Goal: Transaction & Acquisition: Obtain resource

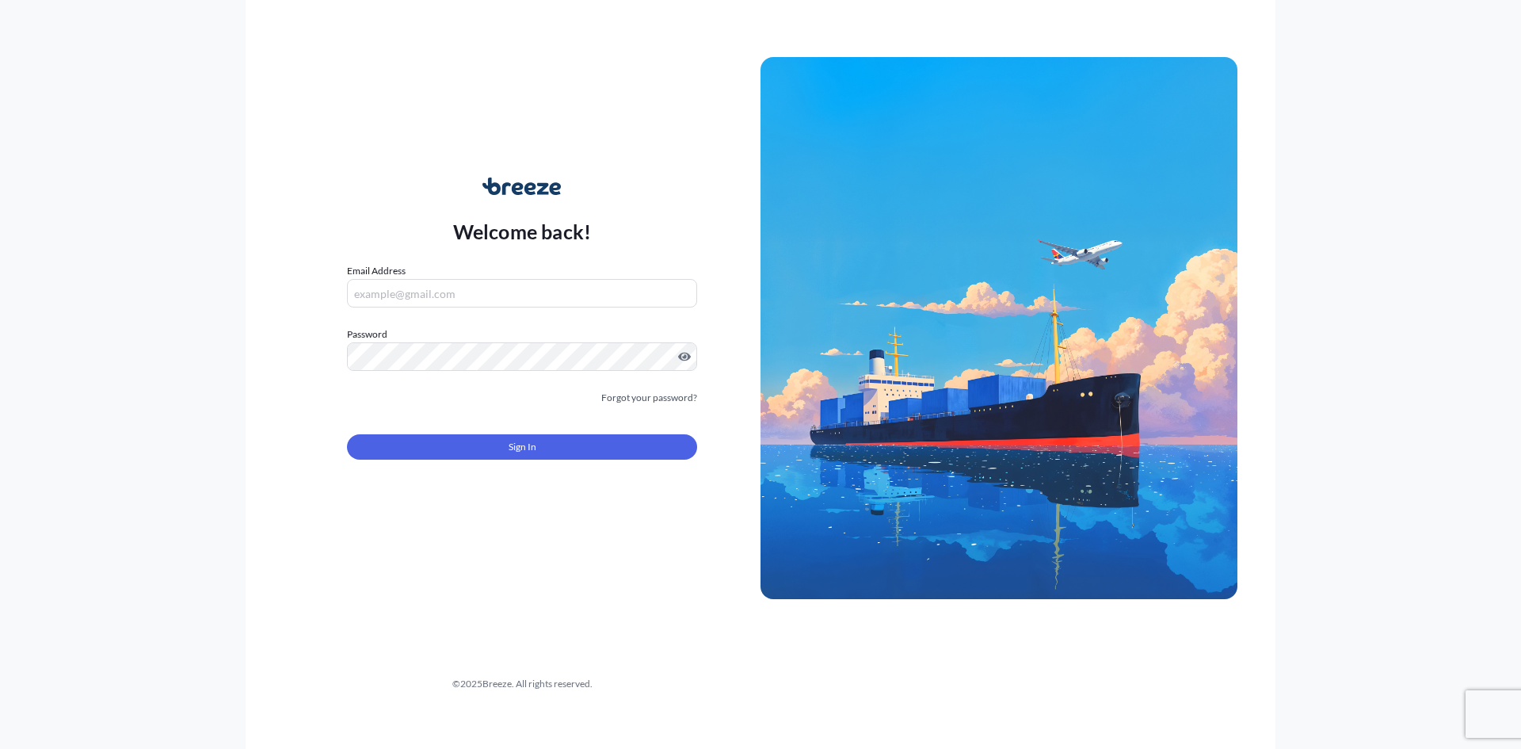
type input "[EMAIL_ADDRESS][DOMAIN_NAME]"
click at [664, 447] on button "Sign In" at bounding box center [522, 446] width 350 height 25
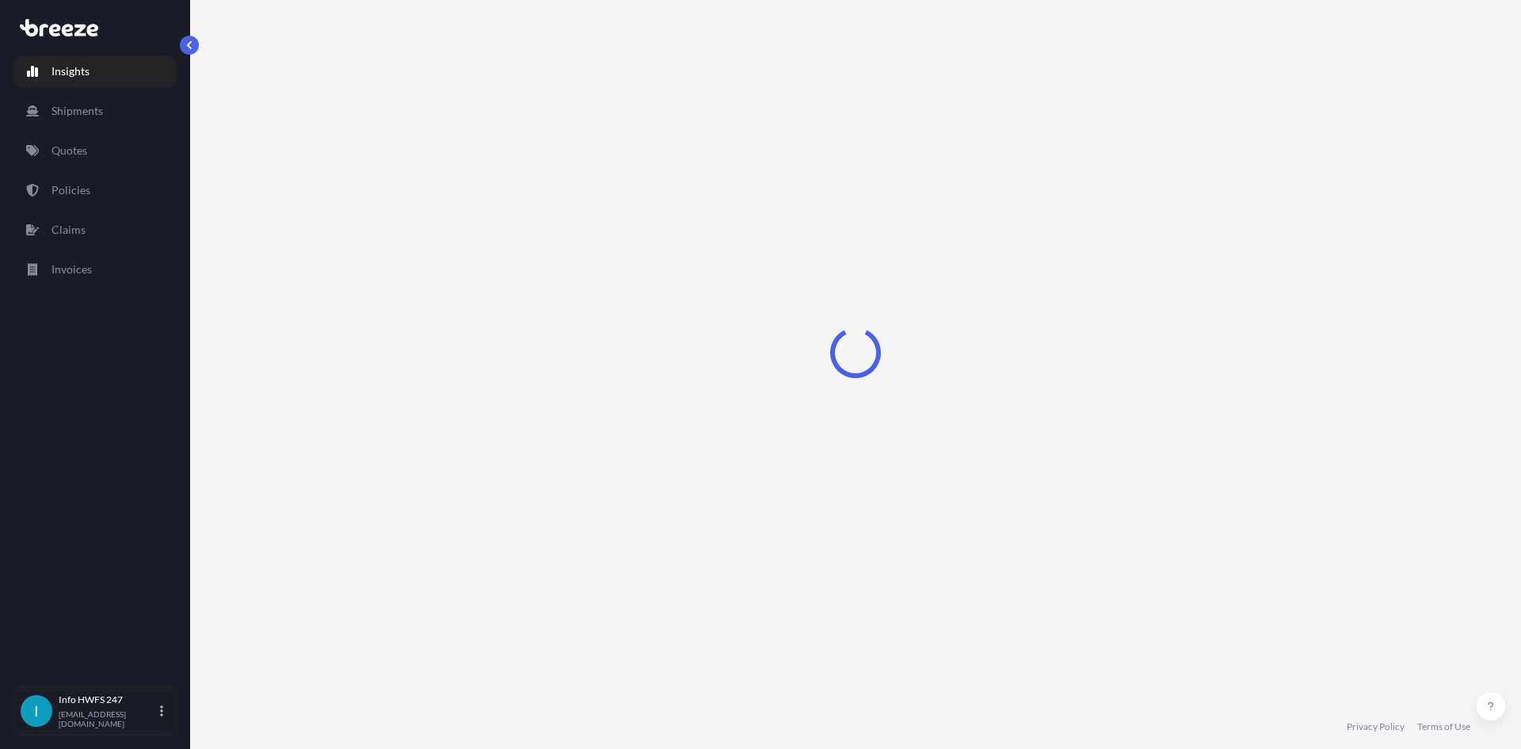
select select "2025"
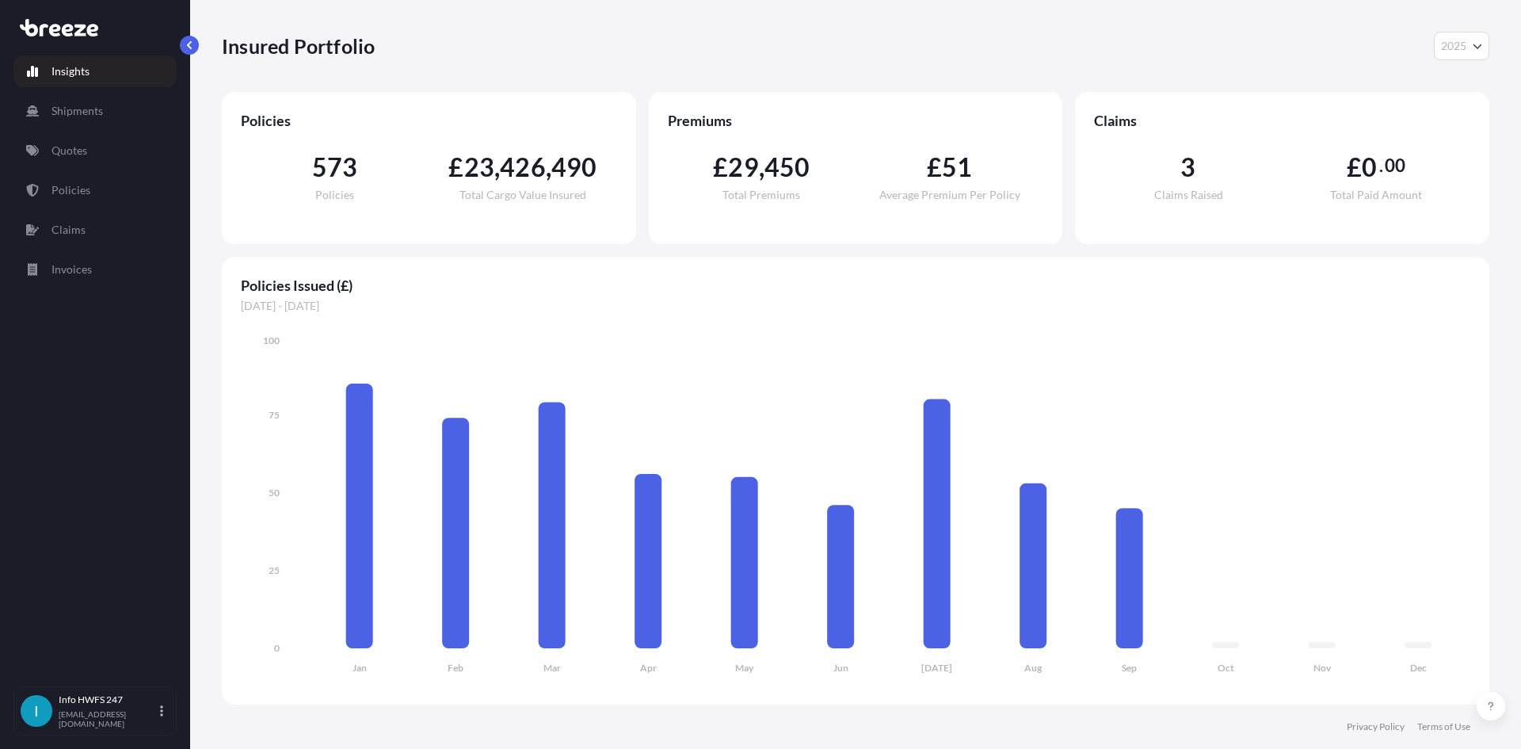
click at [66, 147] on p "Quotes" at bounding box center [69, 151] width 36 height 16
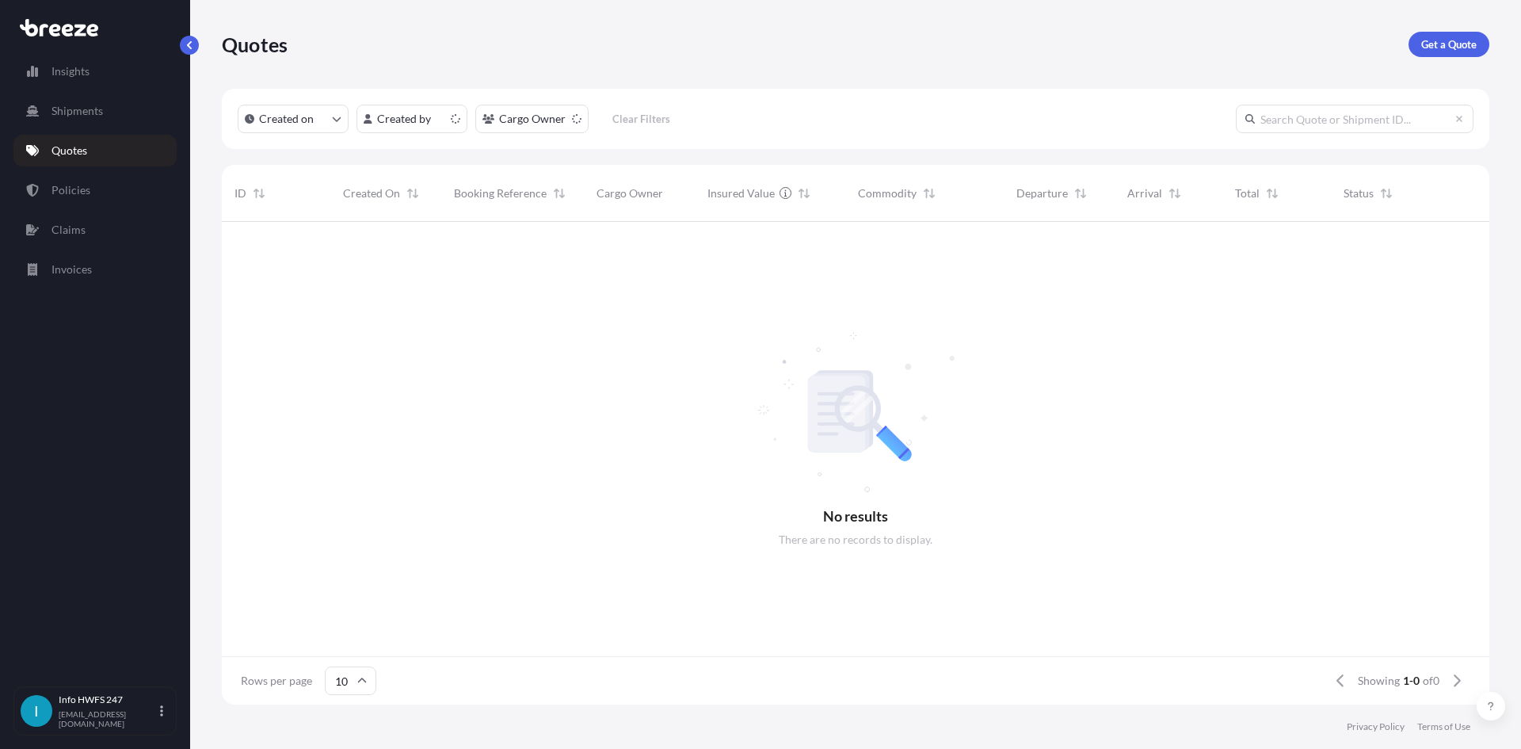
scroll to position [13, 13]
click at [1416, 49] on link "Get a Quote" at bounding box center [1448, 44] width 81 height 25
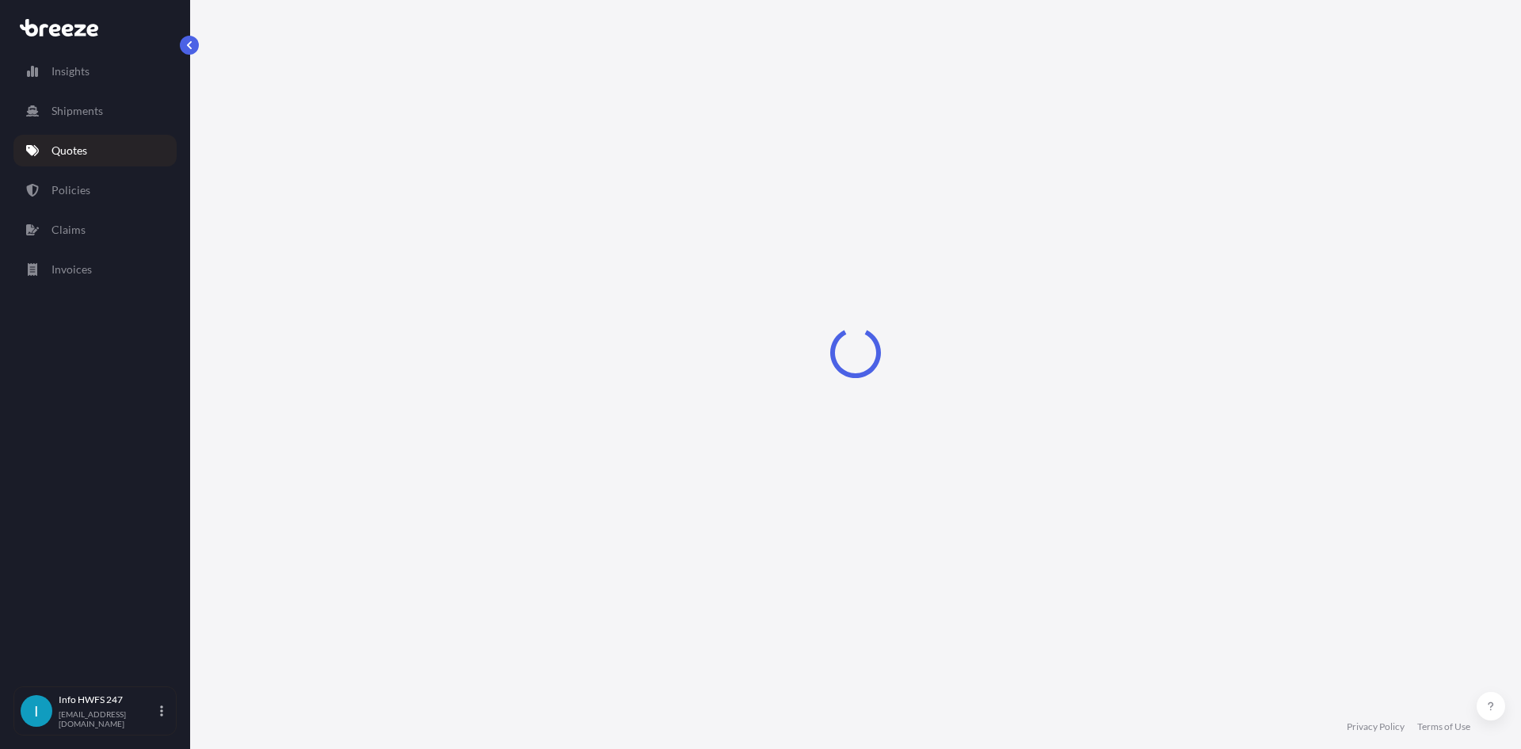
select select "Road"
select select "Air"
select select "1"
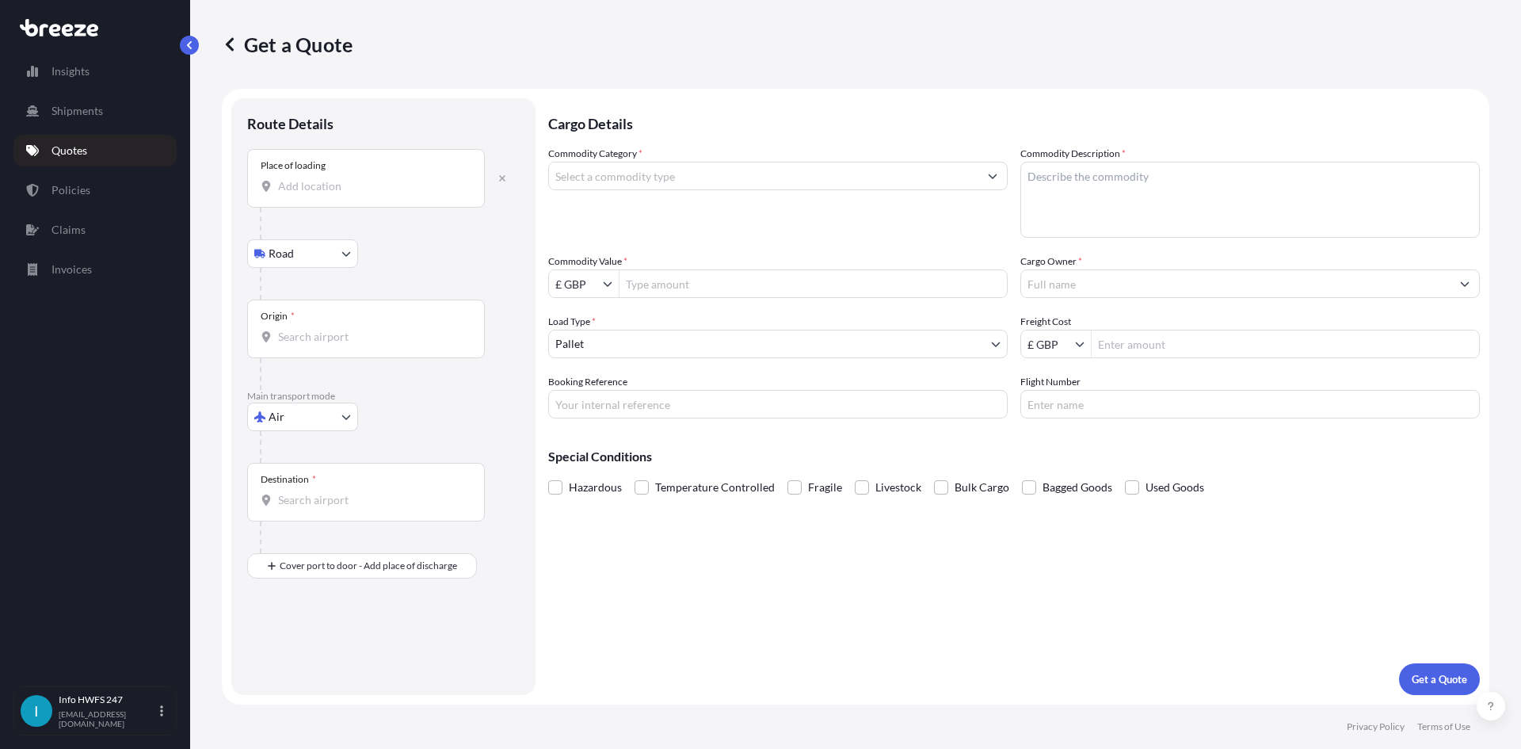
click at [395, 208] on div at bounding box center [390, 224] width 260 height 32
click at [385, 192] on input "Place of loading" at bounding box center [371, 186] width 187 height 16
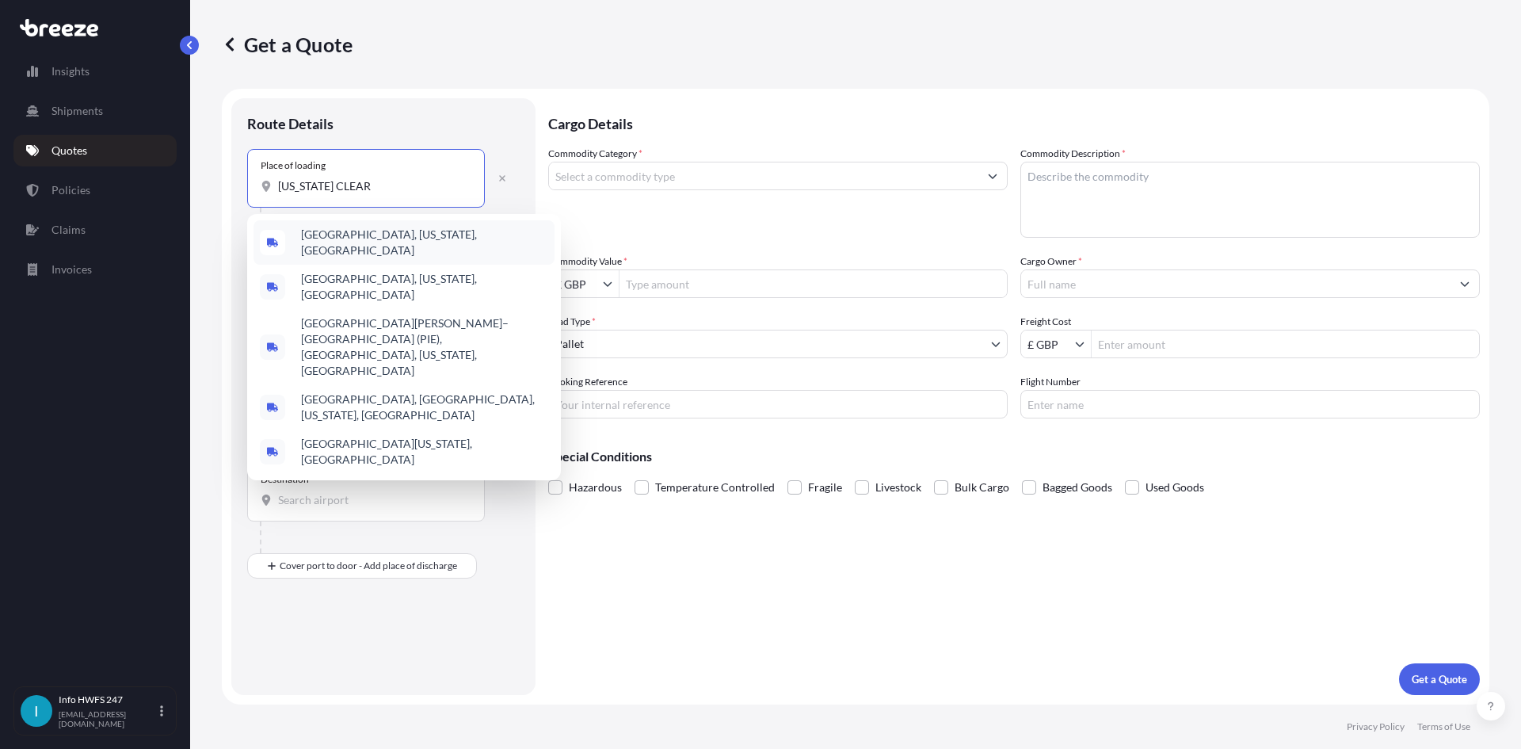
click at [445, 248] on div "[GEOGRAPHIC_DATA], [US_STATE], [GEOGRAPHIC_DATA]" at bounding box center [403, 242] width 301 height 44
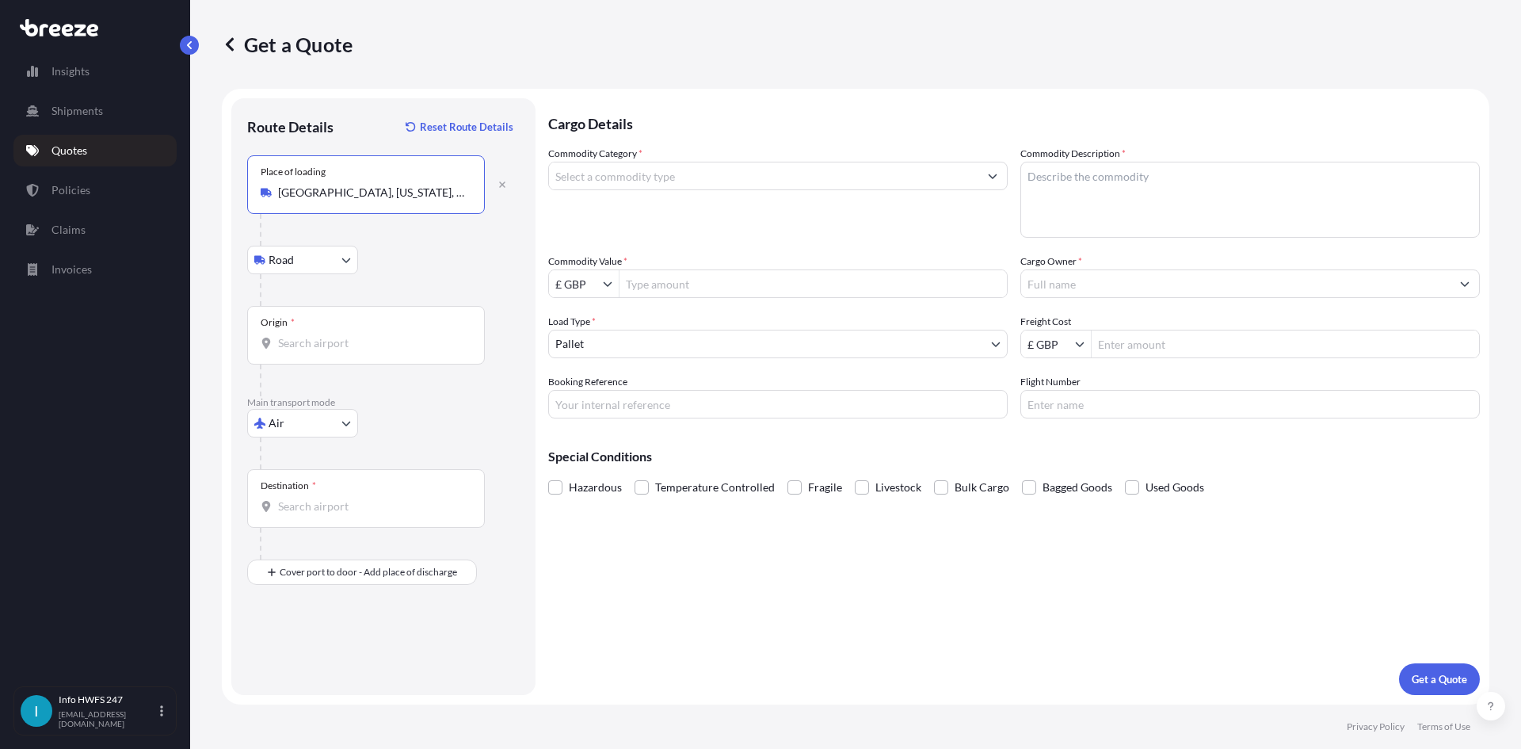
type input "[GEOGRAPHIC_DATA], [US_STATE], [GEOGRAPHIC_DATA]"
click at [405, 320] on div "Origin *" at bounding box center [366, 335] width 238 height 59
click at [405, 335] on input "Origin *" at bounding box center [371, 343] width 187 height 16
drag, startPoint x: 305, startPoint y: 338, endPoint x: 295, endPoint y: 333, distance: 10.6
click at [295, 333] on div "Origin *" at bounding box center [366, 335] width 238 height 59
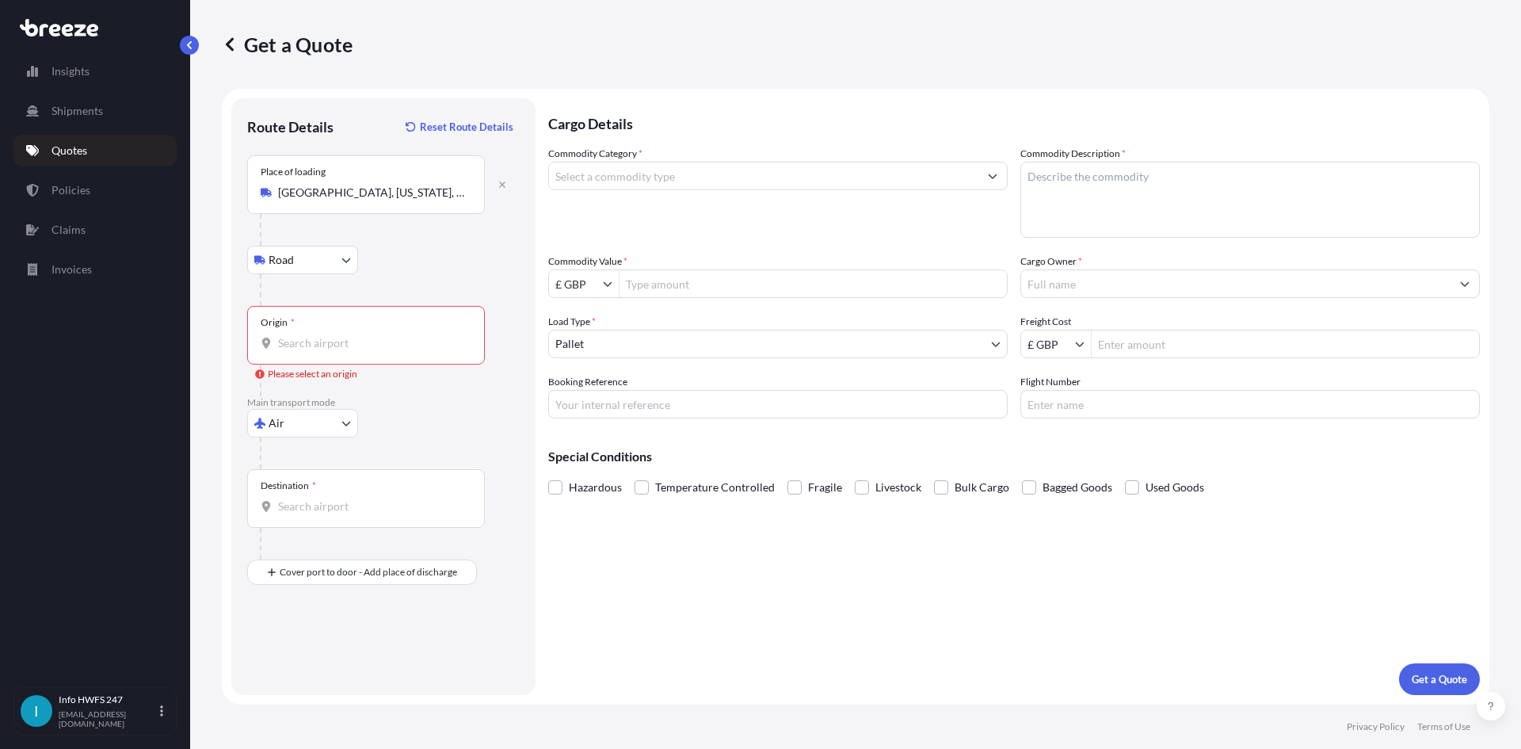
click at [295, 335] on input "Origin * Please select an origin" at bounding box center [371, 343] width 187 height 16
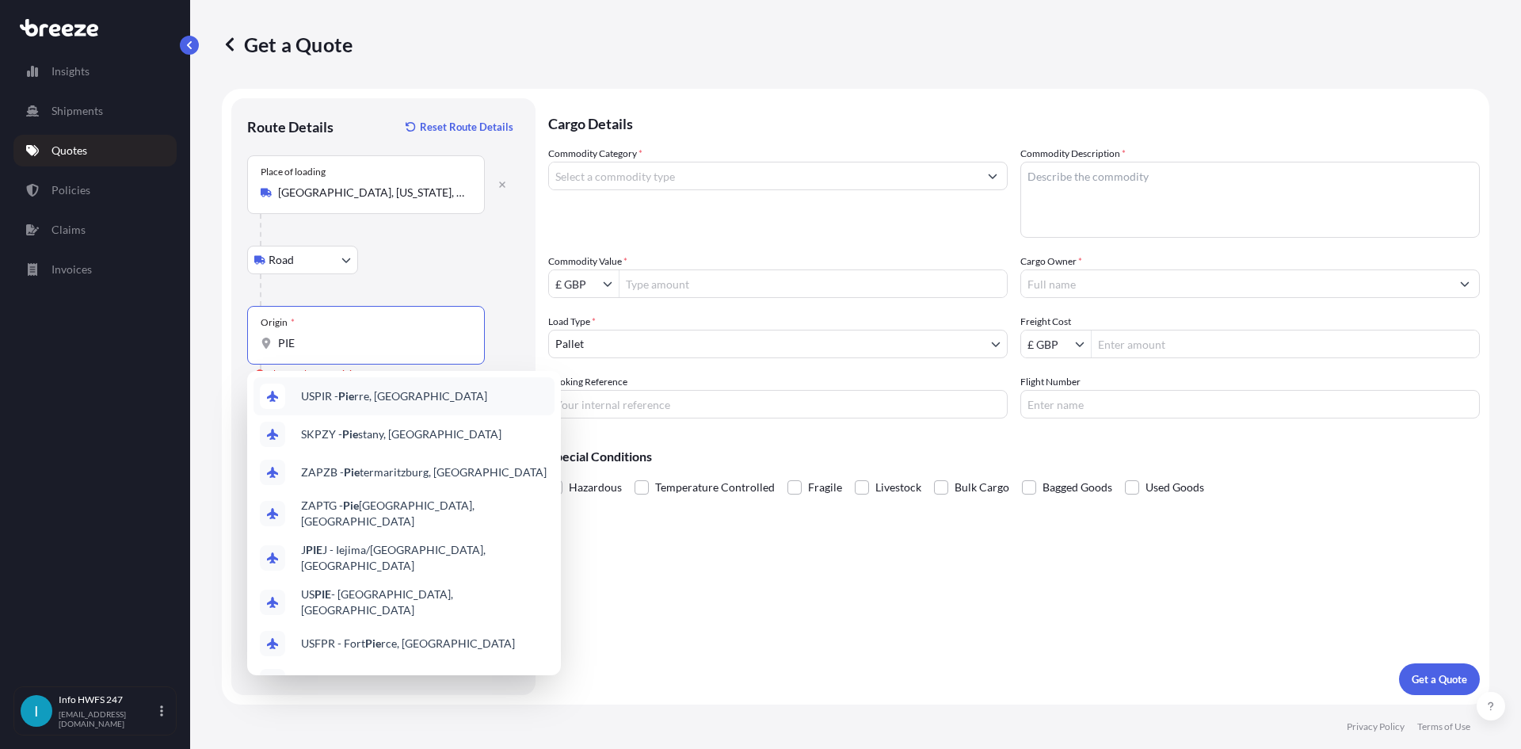
click at [440, 399] on span "USPIR - Pie rre, [GEOGRAPHIC_DATA]" at bounding box center [394, 396] width 186 height 16
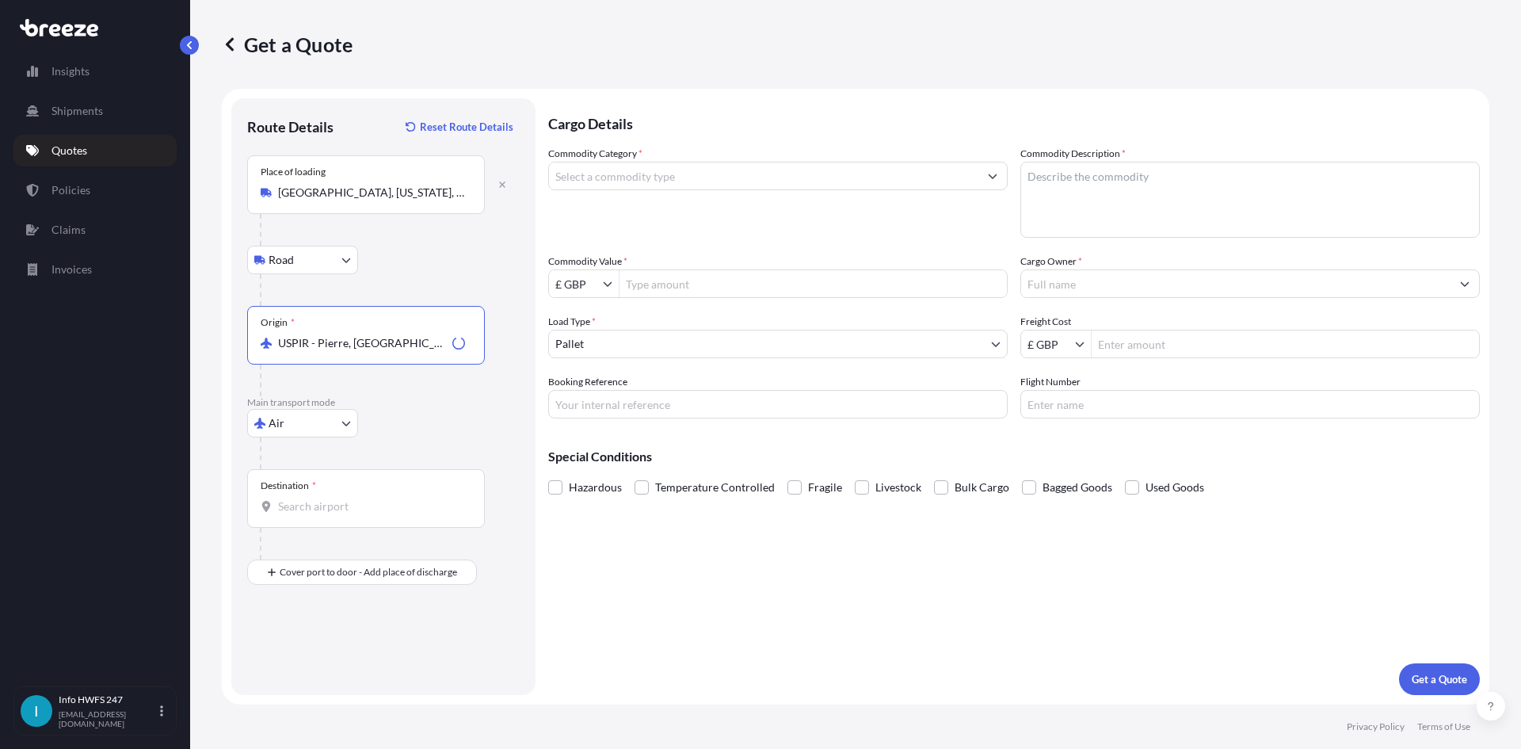
type input "USPIR - Pierre, [GEOGRAPHIC_DATA]"
click at [330, 493] on div "Destination *" at bounding box center [366, 498] width 238 height 59
click at [330, 498] on input "Destination *" at bounding box center [371, 506] width 187 height 16
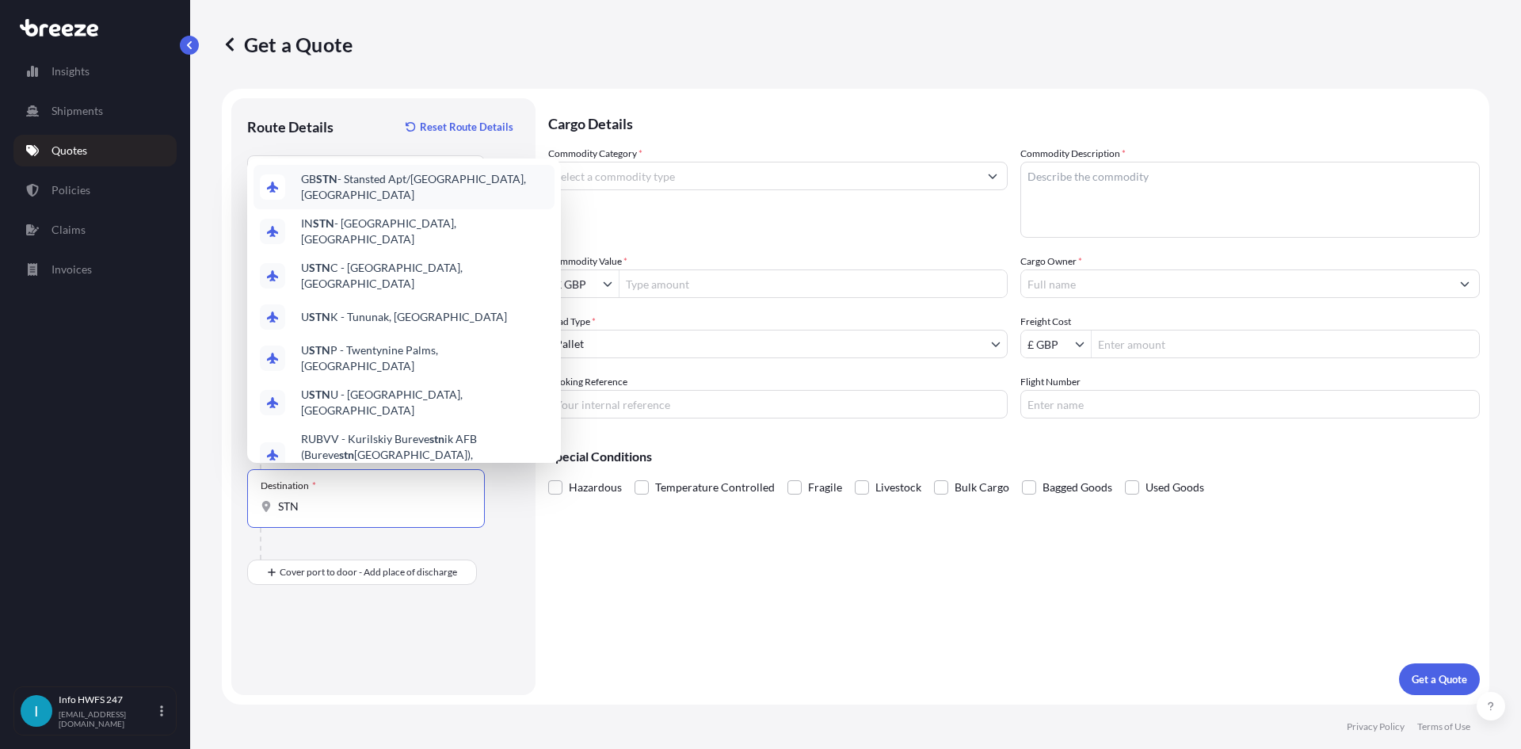
click at [410, 202] on span "GB STN - Stansted Apt/[GEOGRAPHIC_DATA], [GEOGRAPHIC_DATA]" at bounding box center [424, 187] width 247 height 32
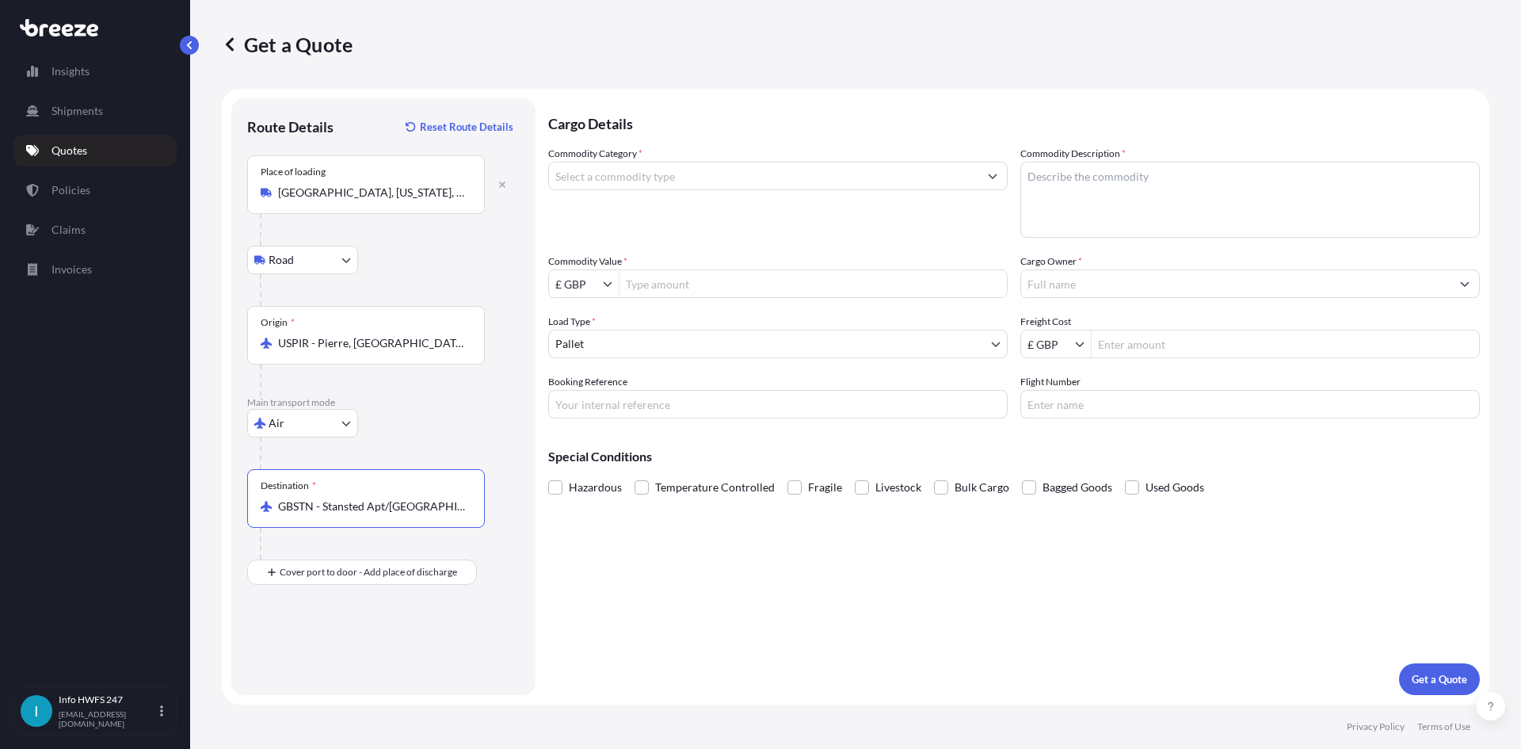
type input "GBSTN - Stansted Apt/[GEOGRAPHIC_DATA], [GEOGRAPHIC_DATA]"
drag, startPoint x: 360, startPoint y: 605, endPoint x: 350, endPoint y: 640, distance: 36.1
click at [356, 621] on div "Road Road Rail Place of Discharge" at bounding box center [383, 618] width 272 height 119
click at [350, 640] on div "Place of Discharge" at bounding box center [366, 648] width 238 height 59
click at [350, 649] on input "Place of Discharge" at bounding box center [371, 657] width 187 height 16
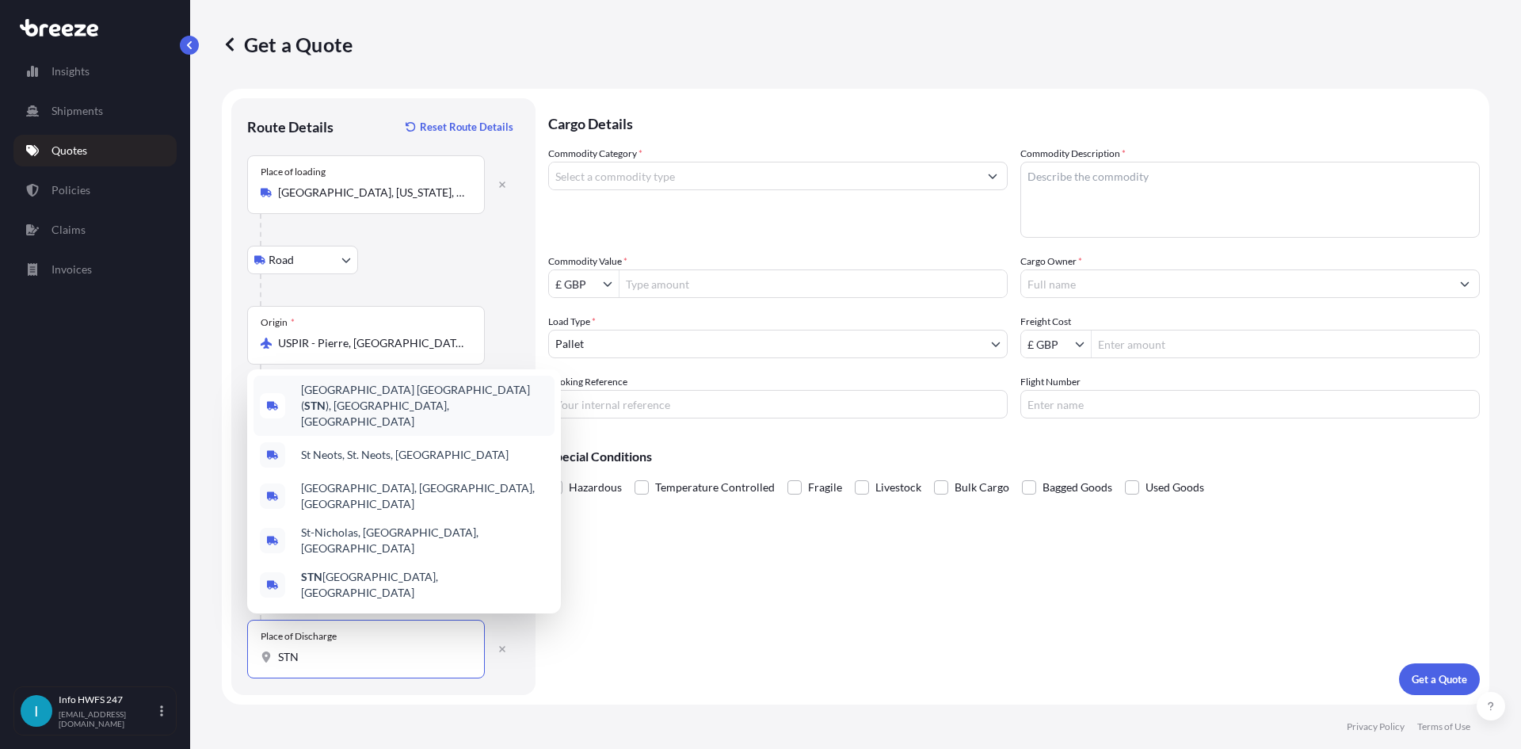
click at [413, 417] on span "[GEOGRAPHIC_DATA] ( STN ), [GEOGRAPHIC_DATA], [GEOGRAPHIC_DATA]" at bounding box center [424, 406] width 247 height 48
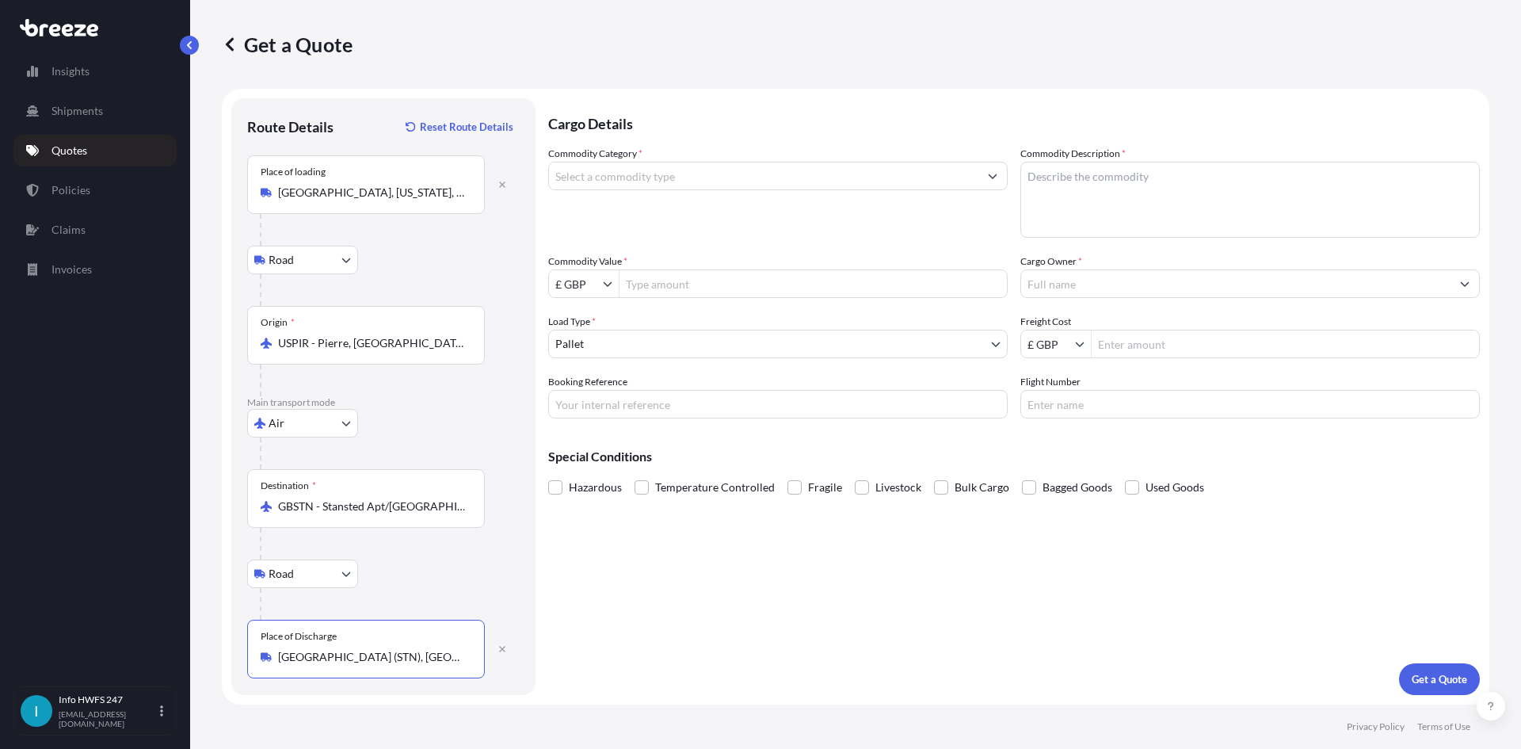
type input "[GEOGRAPHIC_DATA] (STN), [GEOGRAPHIC_DATA], [GEOGRAPHIC_DATA]"
click at [690, 185] on input "Commodity Category *" at bounding box center [763, 176] width 429 height 29
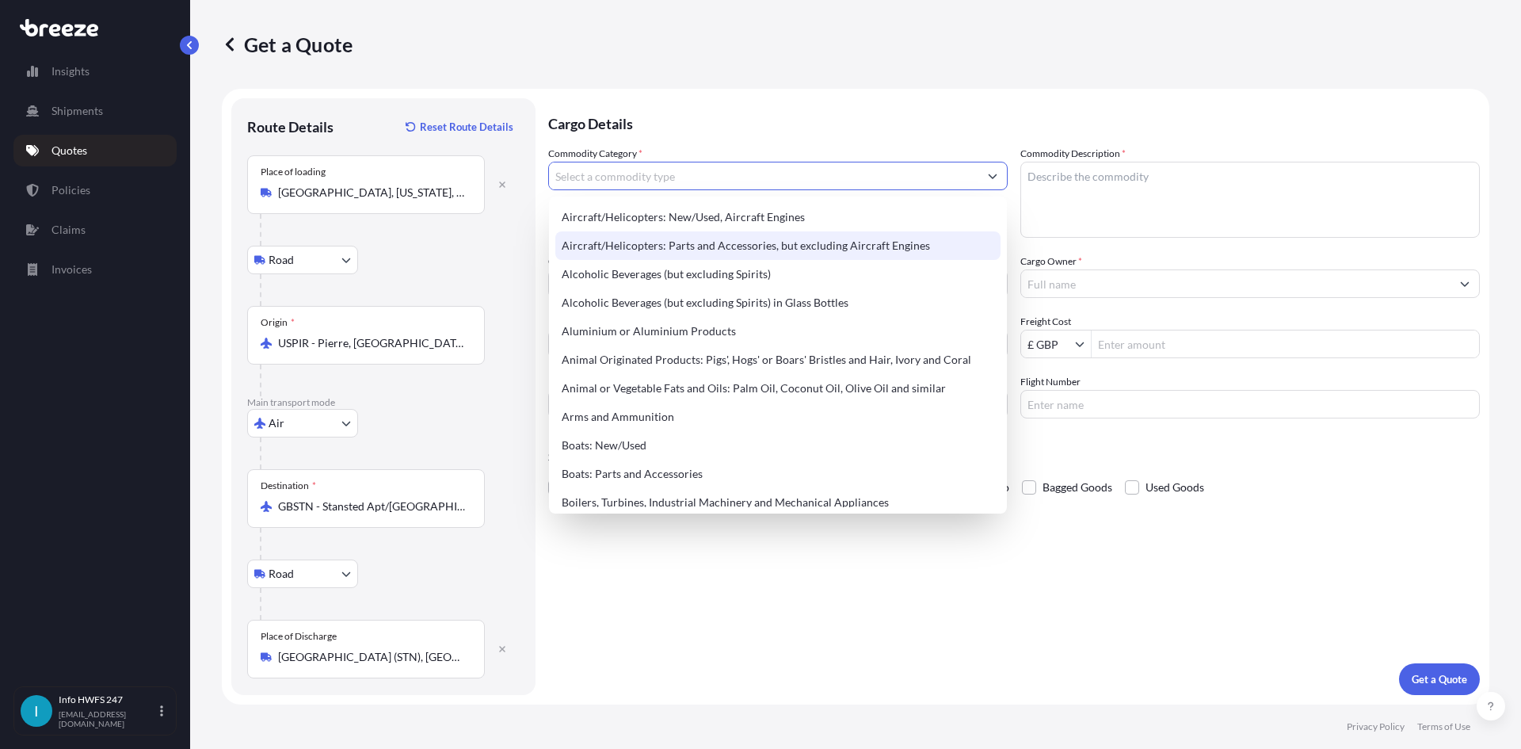
click at [695, 239] on div "Aircraft/Helicopters: Parts and Accessories, but excluding Aircraft Engines" at bounding box center [777, 245] width 445 height 29
type input "Aircraft/Helicopters: Parts and Accessories, but excluding Aircraft Engines"
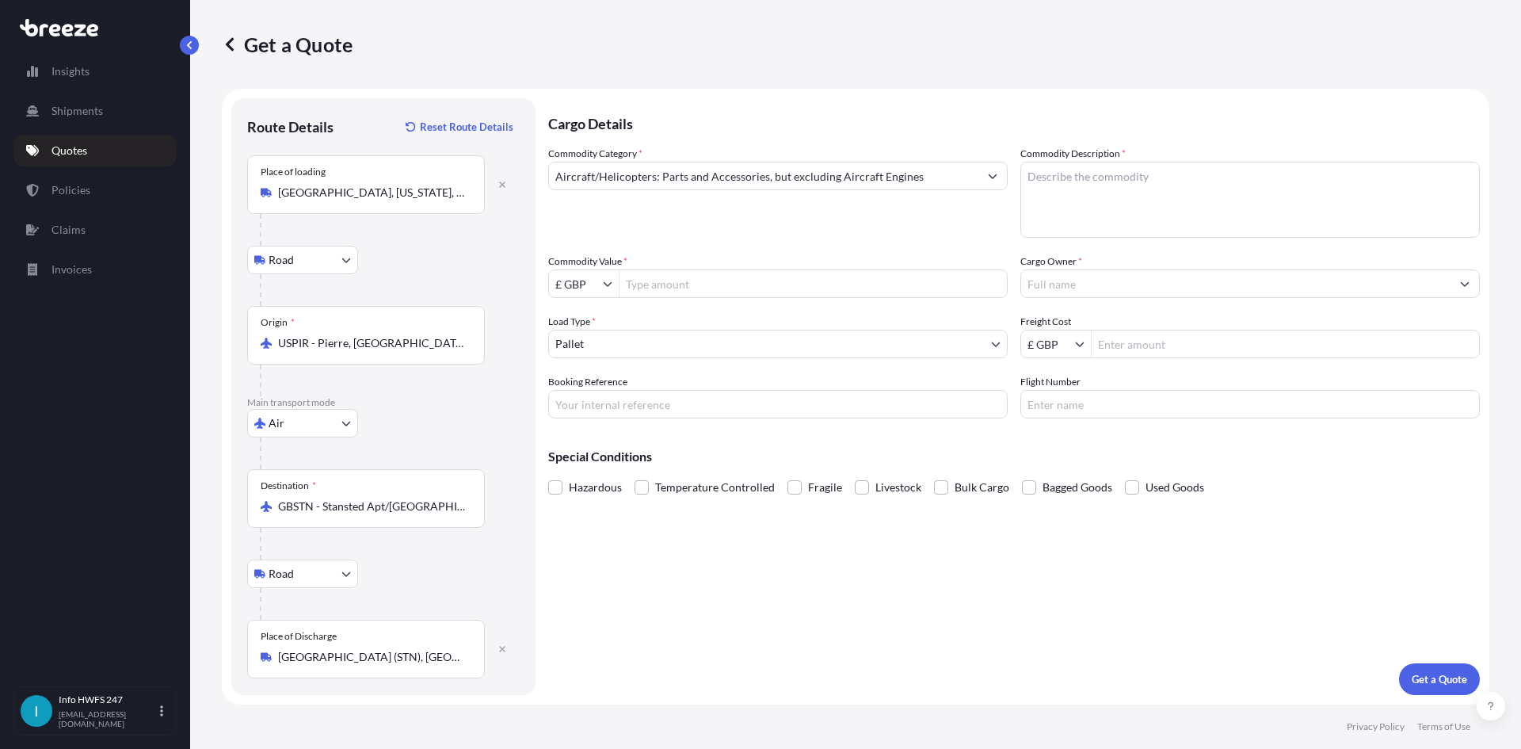
click at [1095, 219] on textarea "Commodity Description *" at bounding box center [1249, 200] width 459 height 76
paste textarea "DOOR LATCH PIN, FUEL TANK PROBE, SWITCH"
type textarea "CIVIL AIRCRAFT PART - DOOR LATCH PIN, FUEL TANK PROBE, SWITCH"
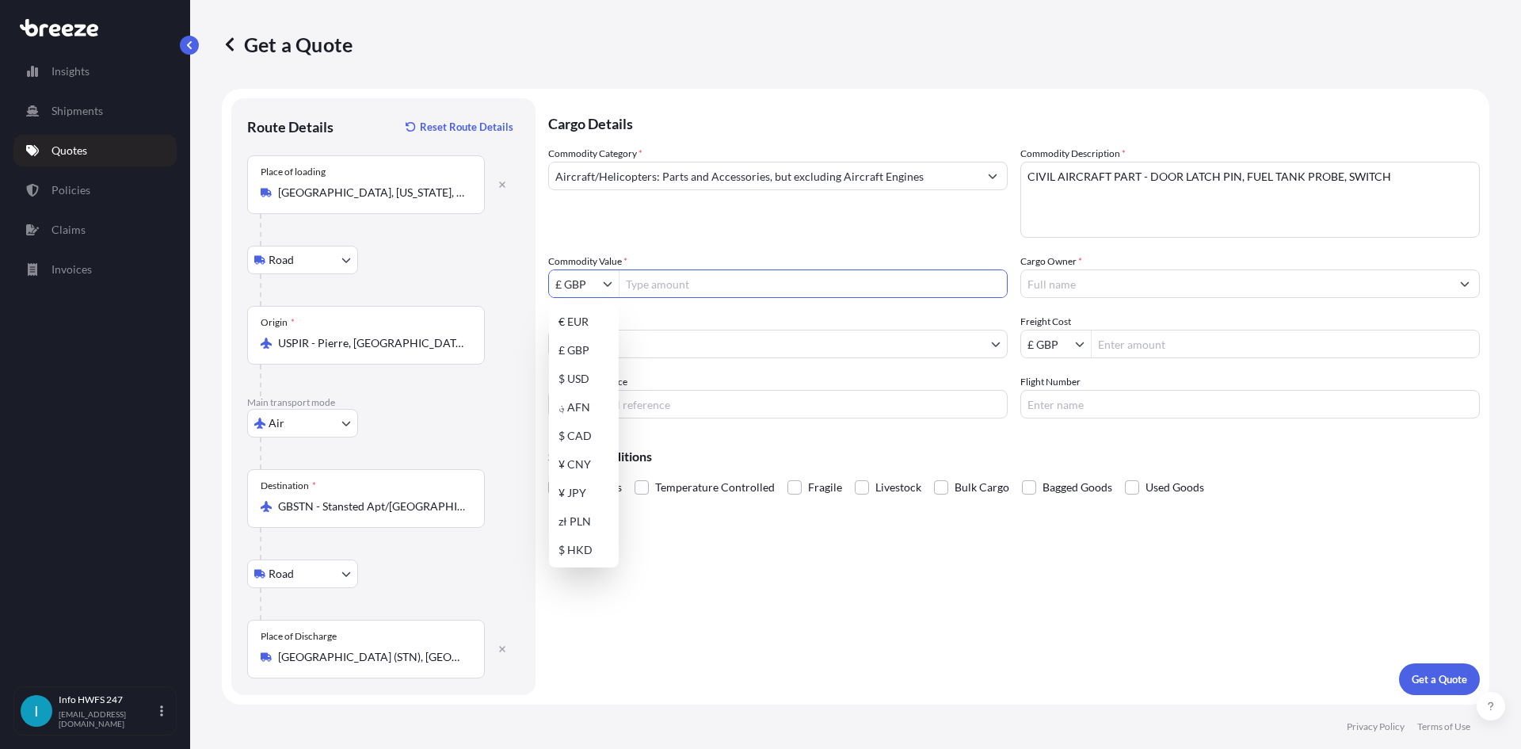
click at [593, 277] on input "£ GBP" at bounding box center [576, 283] width 54 height 29
click at [589, 375] on div "$ USD" at bounding box center [583, 378] width 63 height 29
type input "$ USD"
drag, startPoint x: 740, startPoint y: 298, endPoint x: 725, endPoint y: 281, distance: 22.4
click at [738, 296] on div "Commodity Category * Aircraft/Helicopters: Parts and Accessories, but excluding…" at bounding box center [1014, 282] width 932 height 272
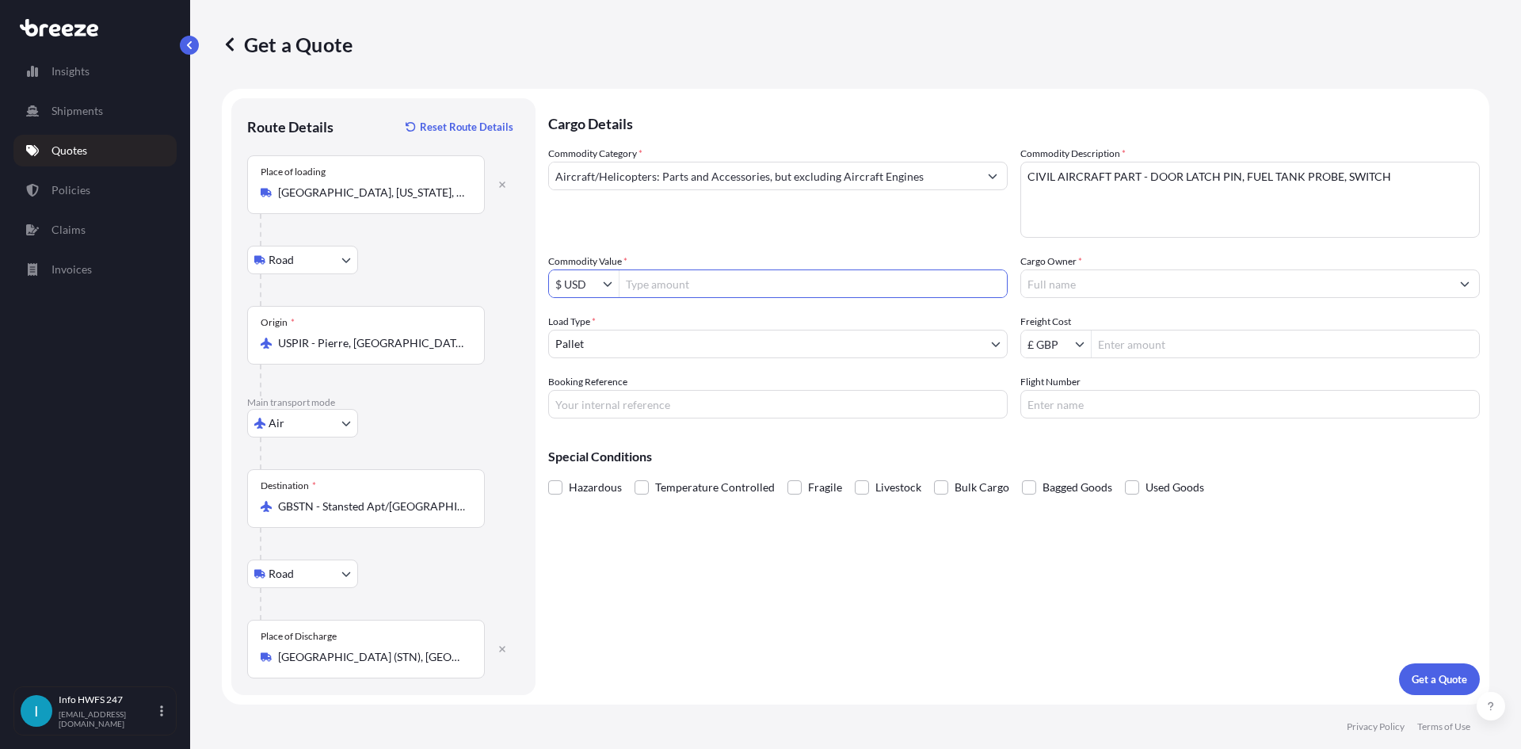
click at [724, 281] on input "Commodity Value *" at bounding box center [812, 283] width 387 height 29
paste input "30621.00"
type input "30,621"
click at [1088, 284] on input "Cargo Owner *" at bounding box center [1235, 283] width 429 height 29
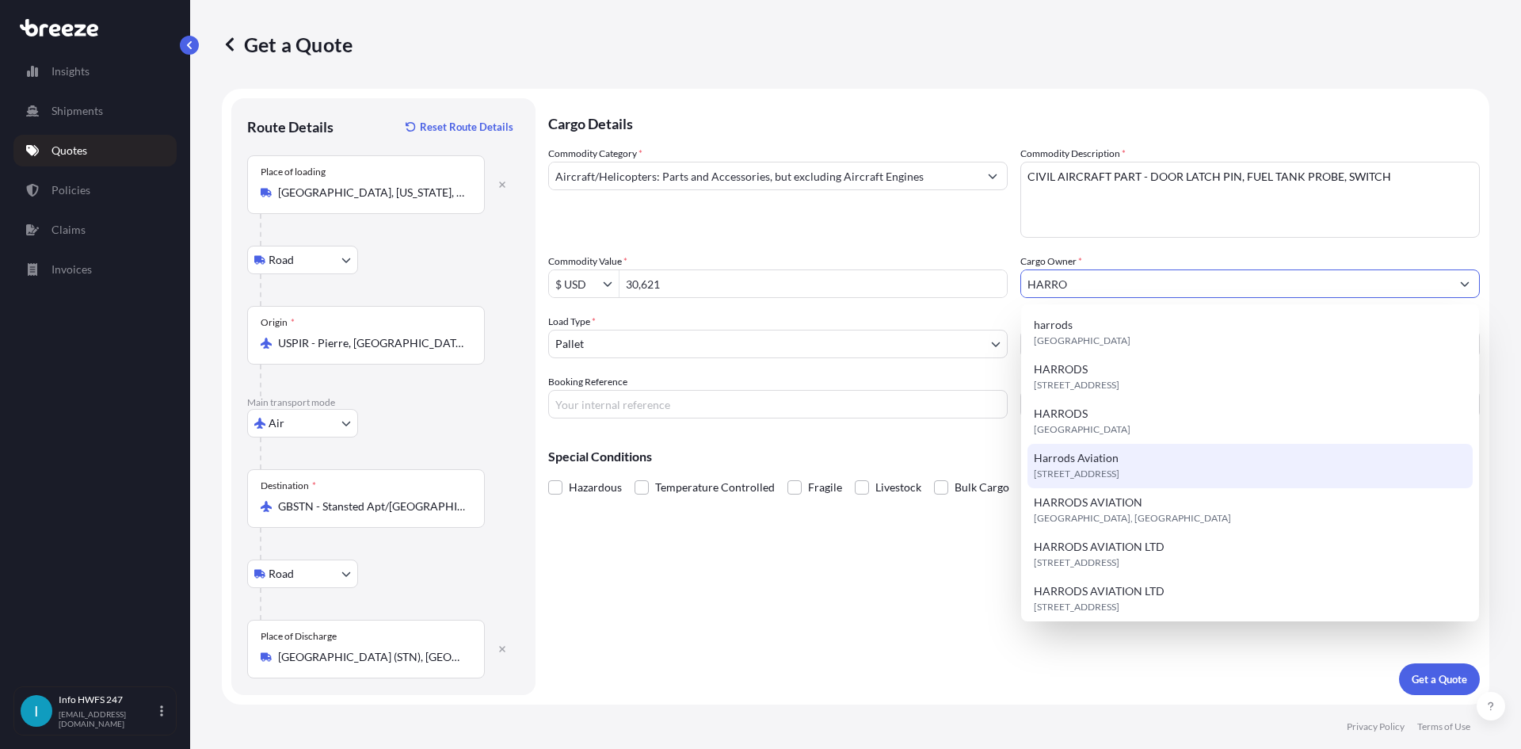
click at [1168, 459] on div "[STREET_ADDRESS]" at bounding box center [1249, 466] width 445 height 44
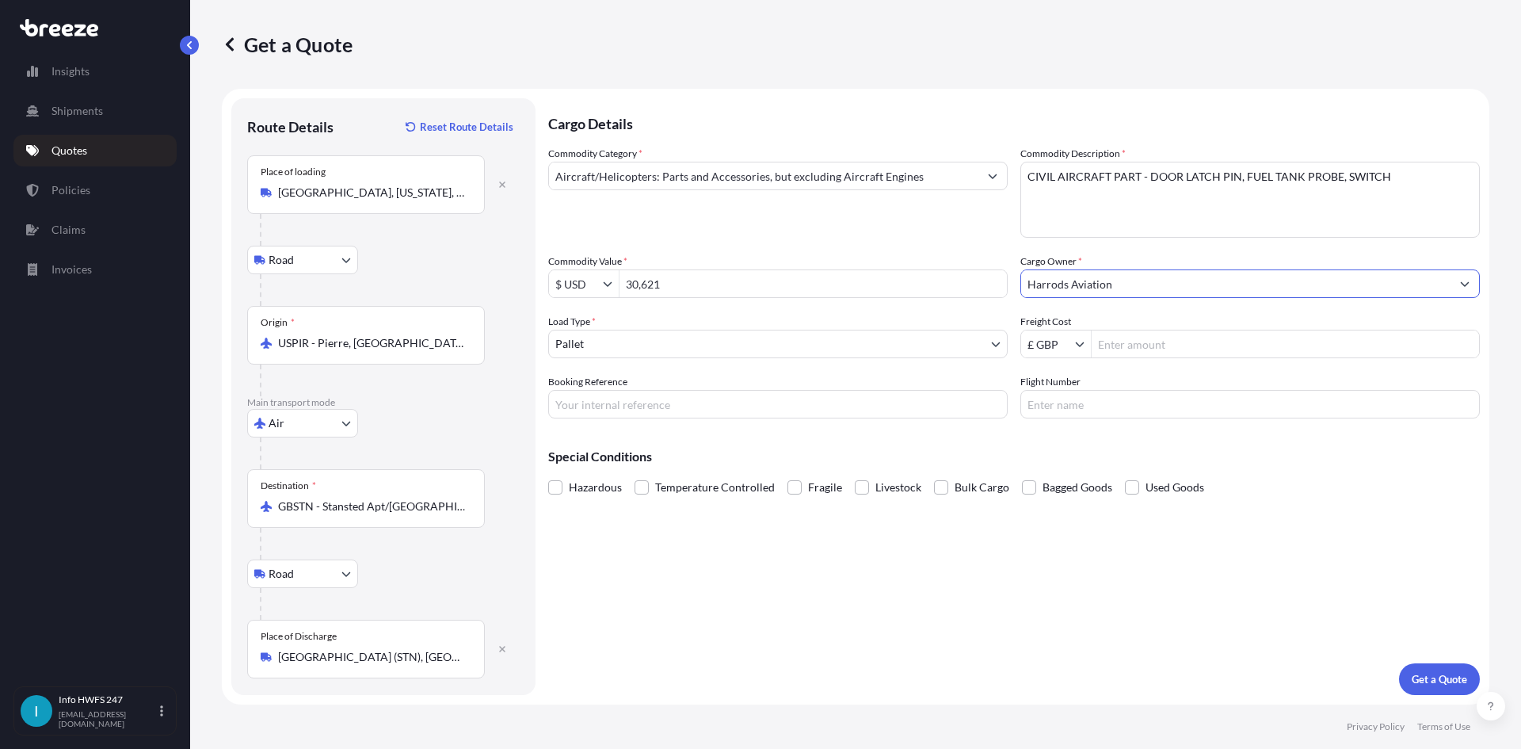
type input "Harrods Aviation"
click at [642, 340] on body "15 options available. 8 options available. 7 options available. 13 options avai…" at bounding box center [760, 374] width 1521 height 749
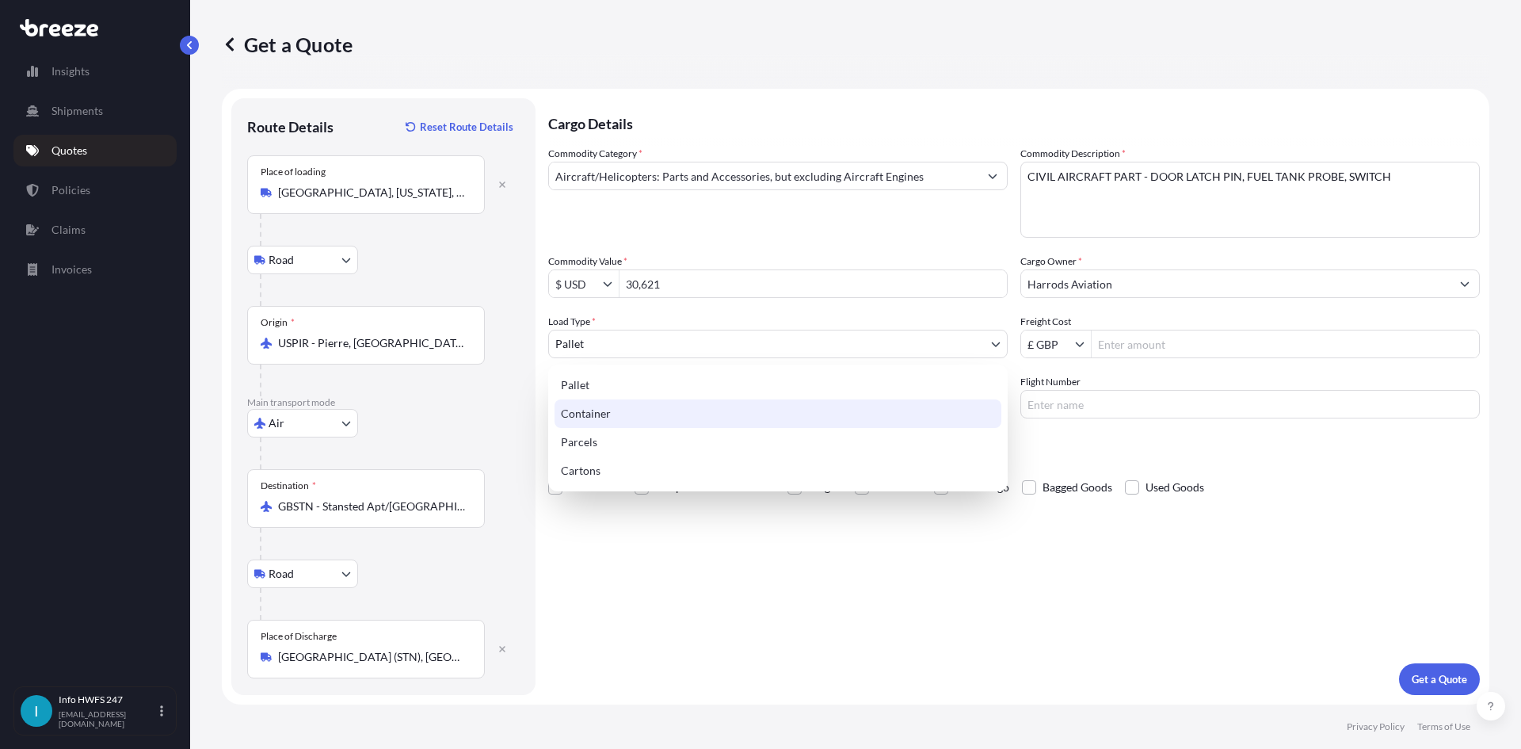
click at [695, 420] on div "Container" at bounding box center [777, 413] width 447 height 29
select select "2"
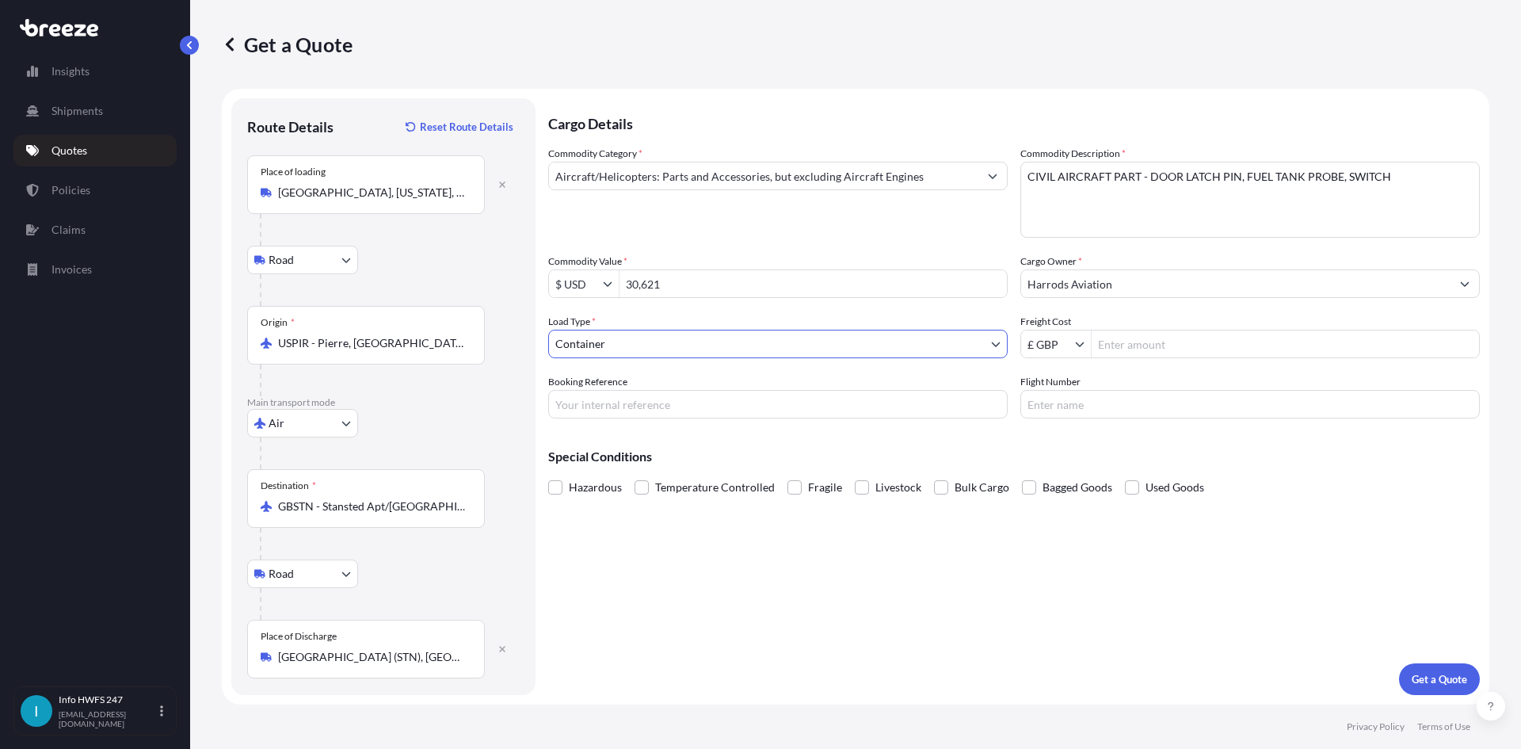
drag, startPoint x: 707, startPoint y: 392, endPoint x: 1518, endPoint y: 301, distance: 816.2
click at [707, 392] on input "Booking Reference" at bounding box center [777, 404] width 459 height 29
click at [768, 399] on input "Booking Reference" at bounding box center [777, 404] width 459 height 29
paste input "HI167009"
type input "HI167009"
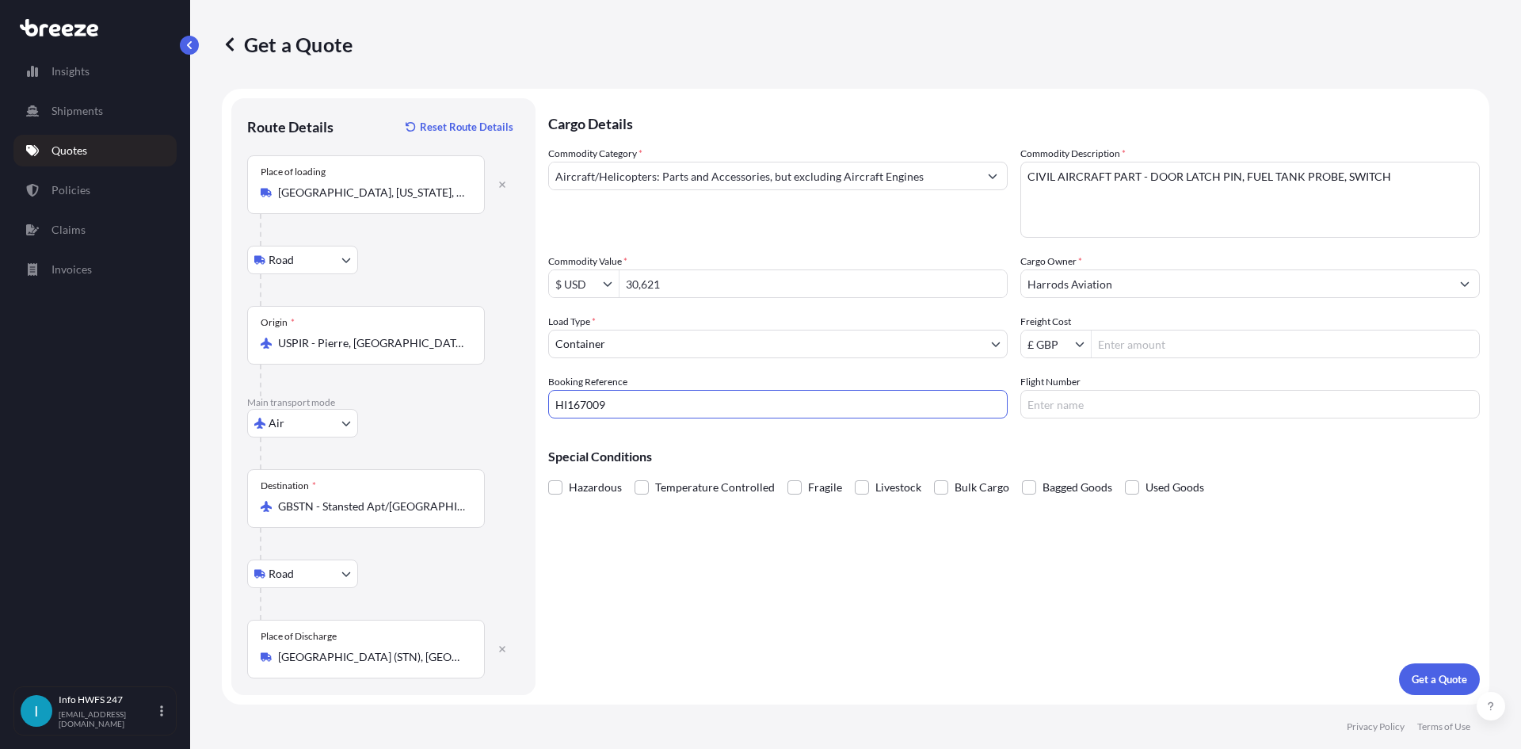
click at [1153, 409] on input "Flight Number" at bounding box center [1249, 404] width 459 height 29
type input "FEDEX"
click at [1425, 669] on button "Get a Quote" at bounding box center [1439, 679] width 81 height 32
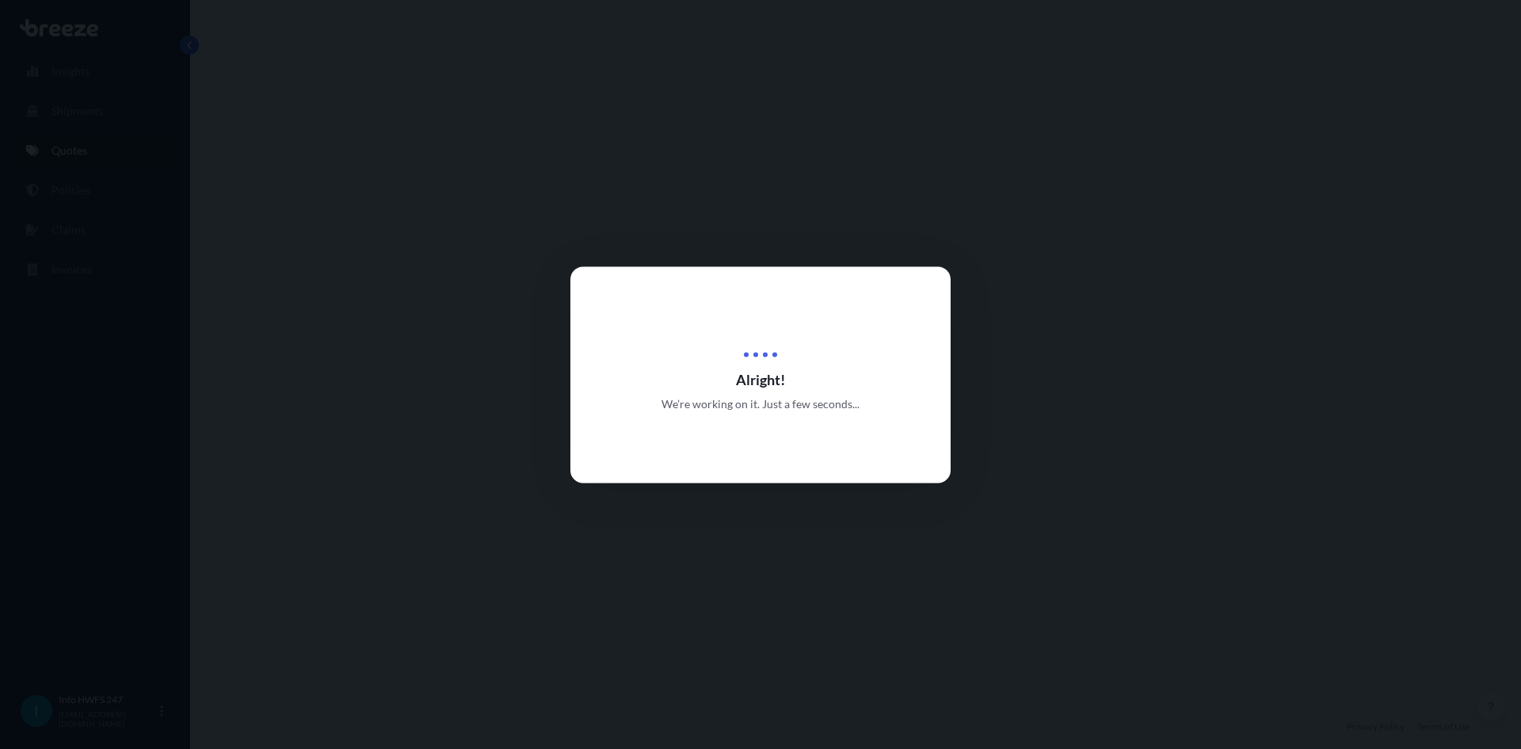
select select "Road"
select select "Air"
select select "Road"
select select "2"
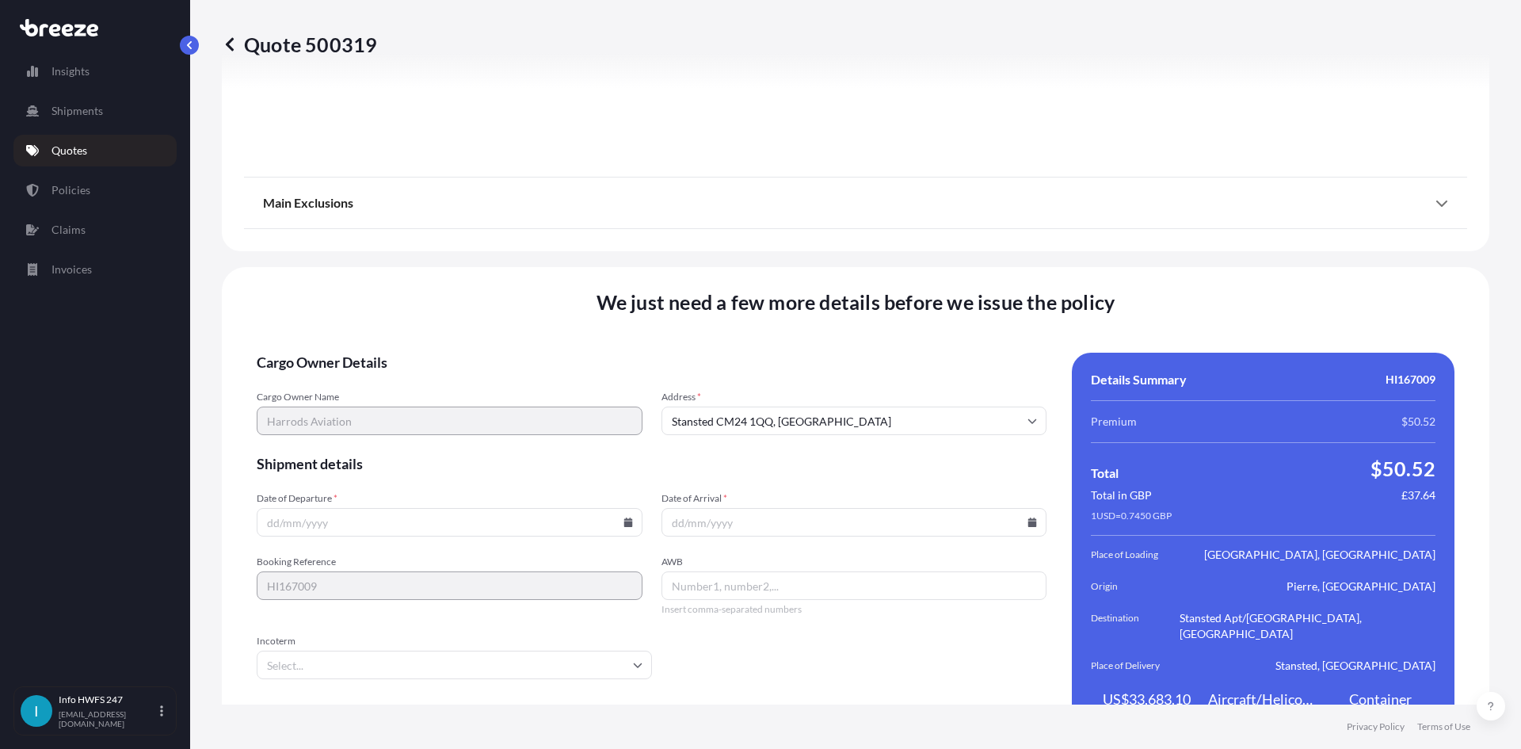
scroll to position [2065, 0]
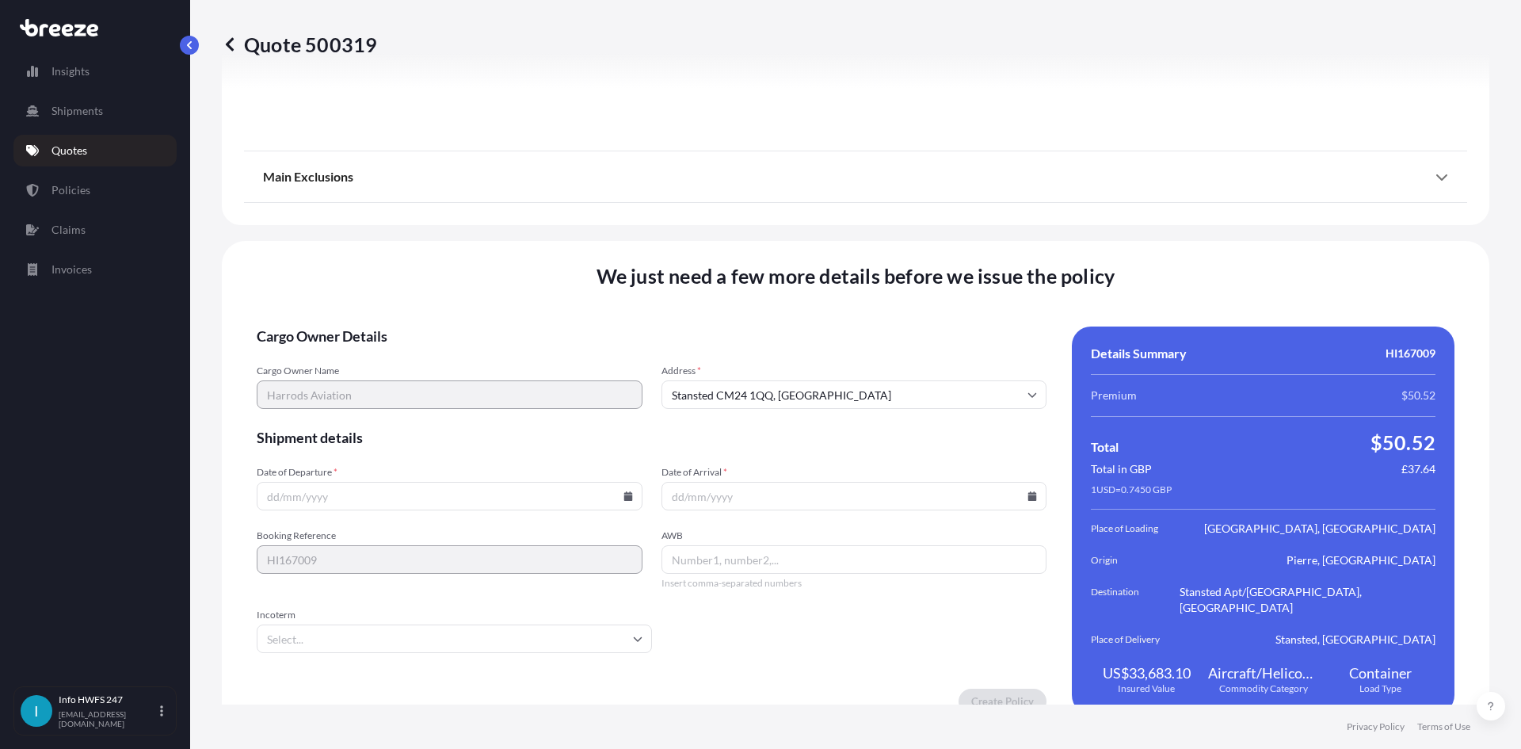
click at [353, 488] on input "Date of Departure *" at bounding box center [450, 496] width 386 height 29
click at [619, 488] on input "Date of Departure *" at bounding box center [450, 496] width 386 height 29
click at [623, 491] on icon at bounding box center [627, 496] width 9 height 10
click at [337, 367] on button "22" at bounding box center [336, 368] width 25 height 25
type input "[DATE]"
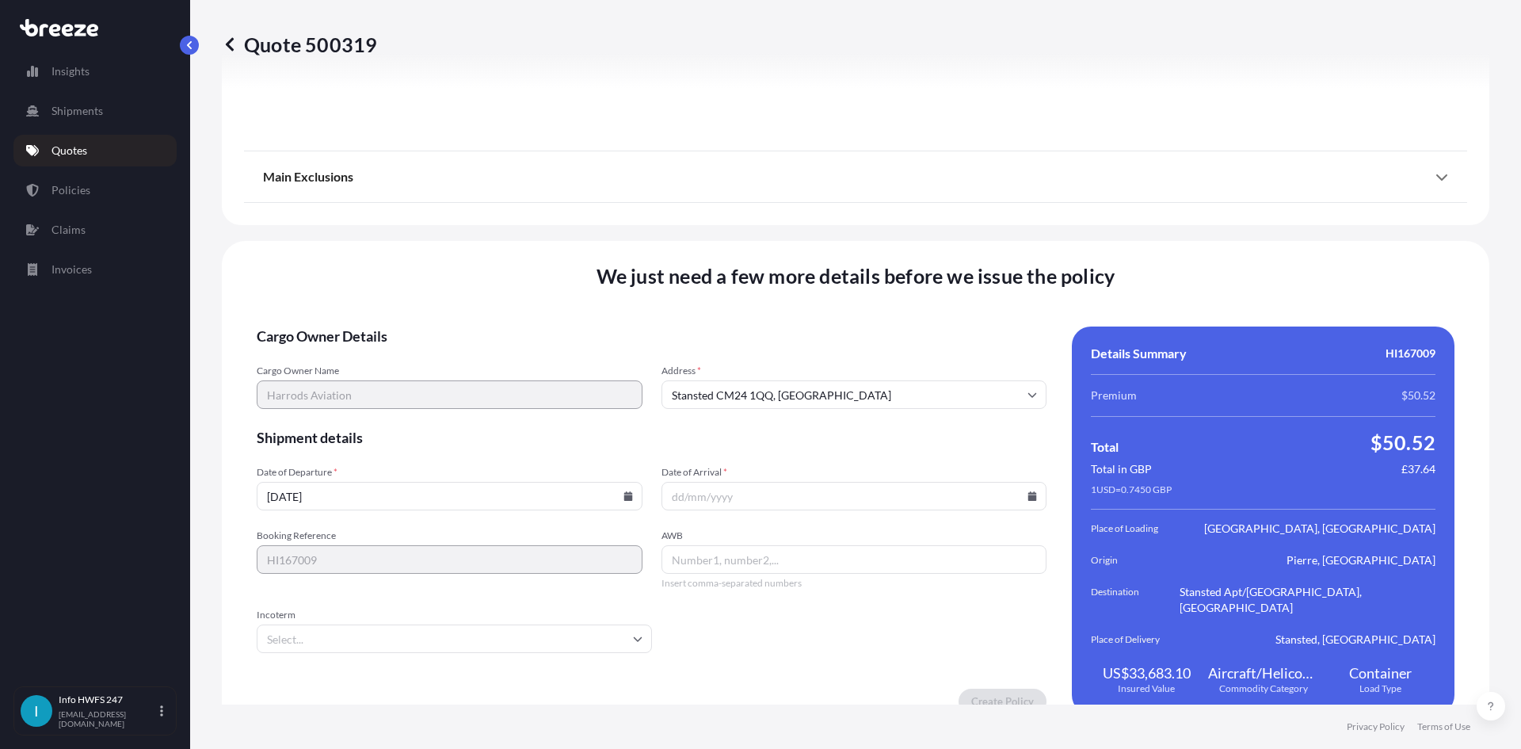
click at [1028, 491] on icon at bounding box center [1032, 496] width 9 height 10
click at [733, 398] on button "29" at bounding box center [737, 399] width 25 height 25
type input "[DATE]"
click at [729, 545] on input "AWB" at bounding box center [854, 559] width 386 height 29
click at [756, 545] on input "AWB" at bounding box center [854, 559] width 386 height 29
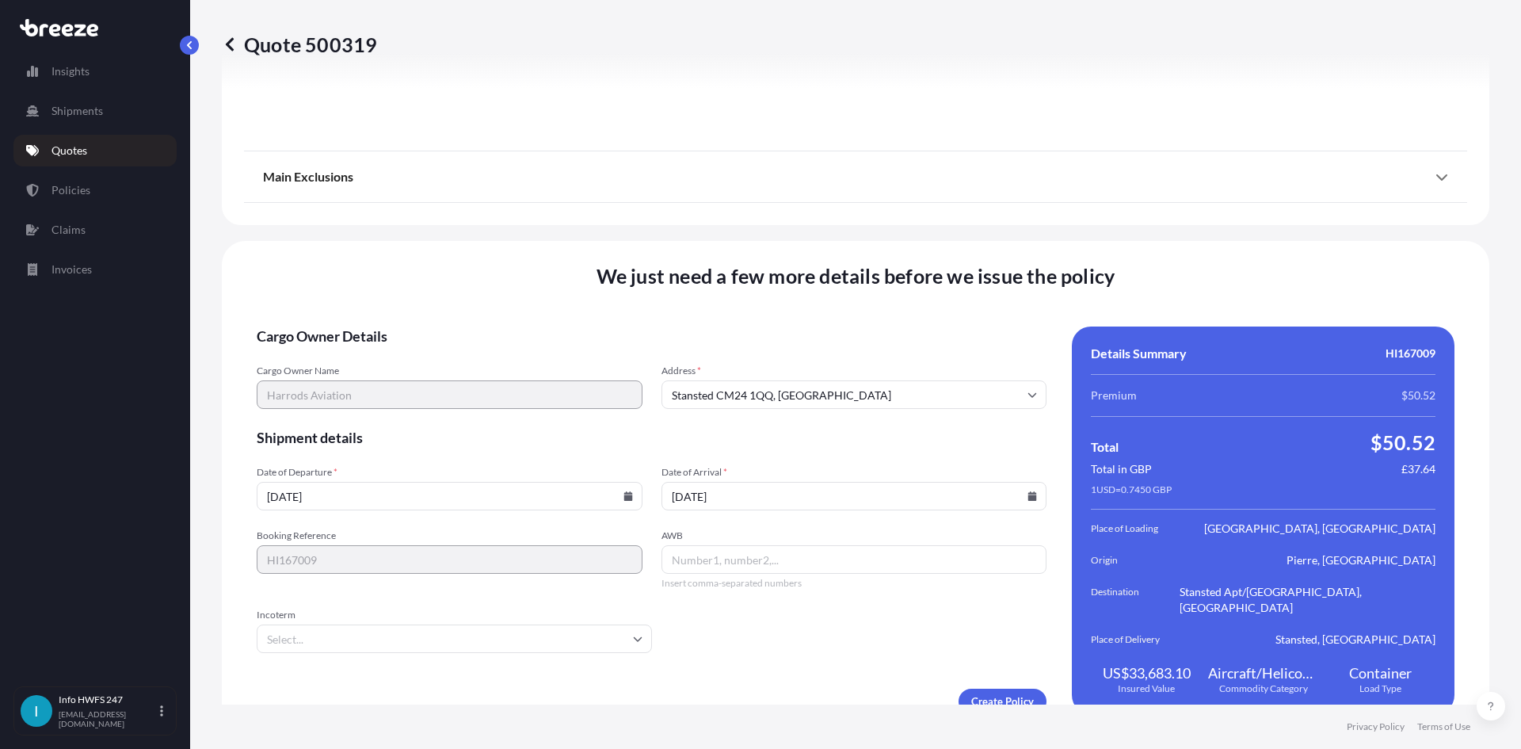
paste input "884570864020"
type input "884570864020"
click at [471, 627] on input "Incoterm" at bounding box center [454, 638] width 395 height 29
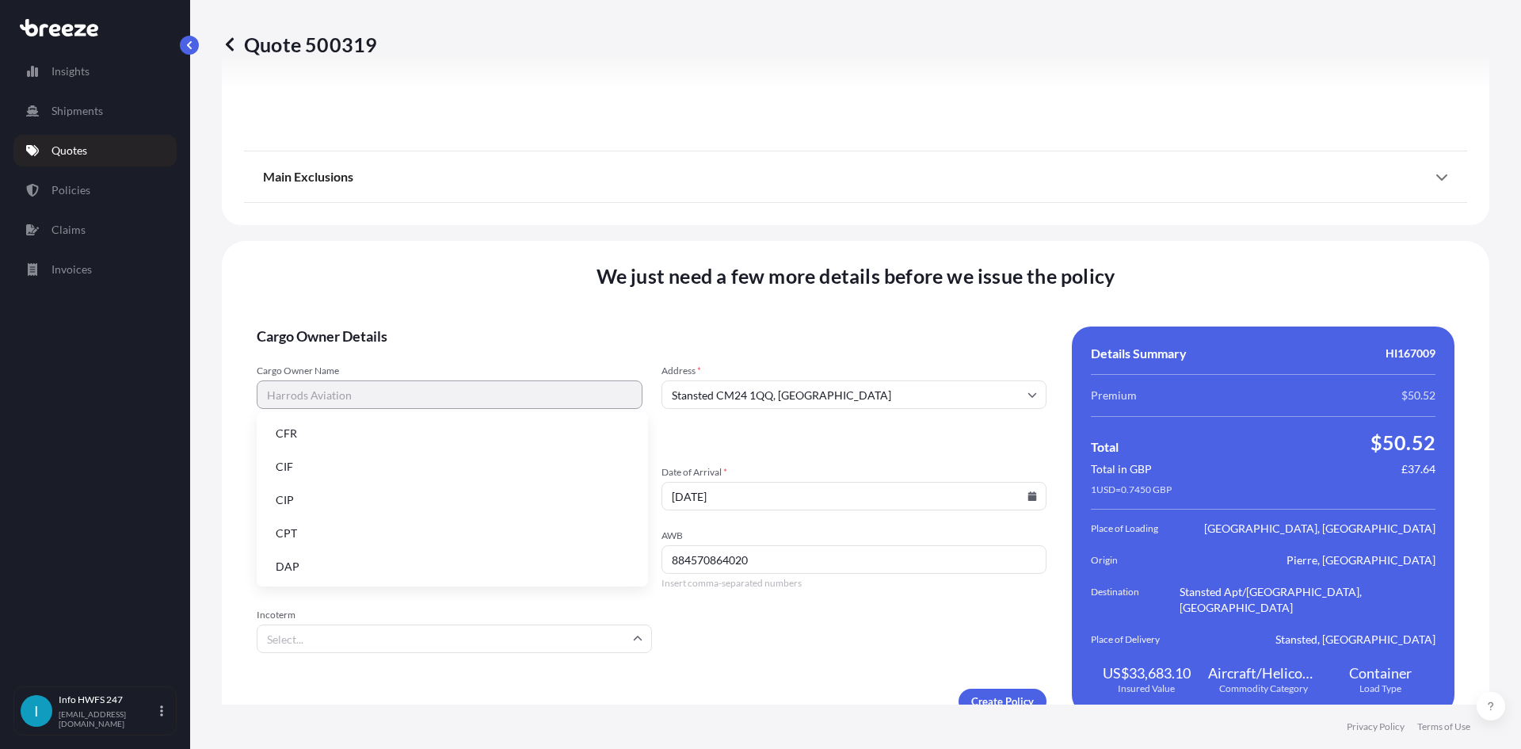
click at [332, 568] on li "DAP" at bounding box center [452, 566] width 379 height 30
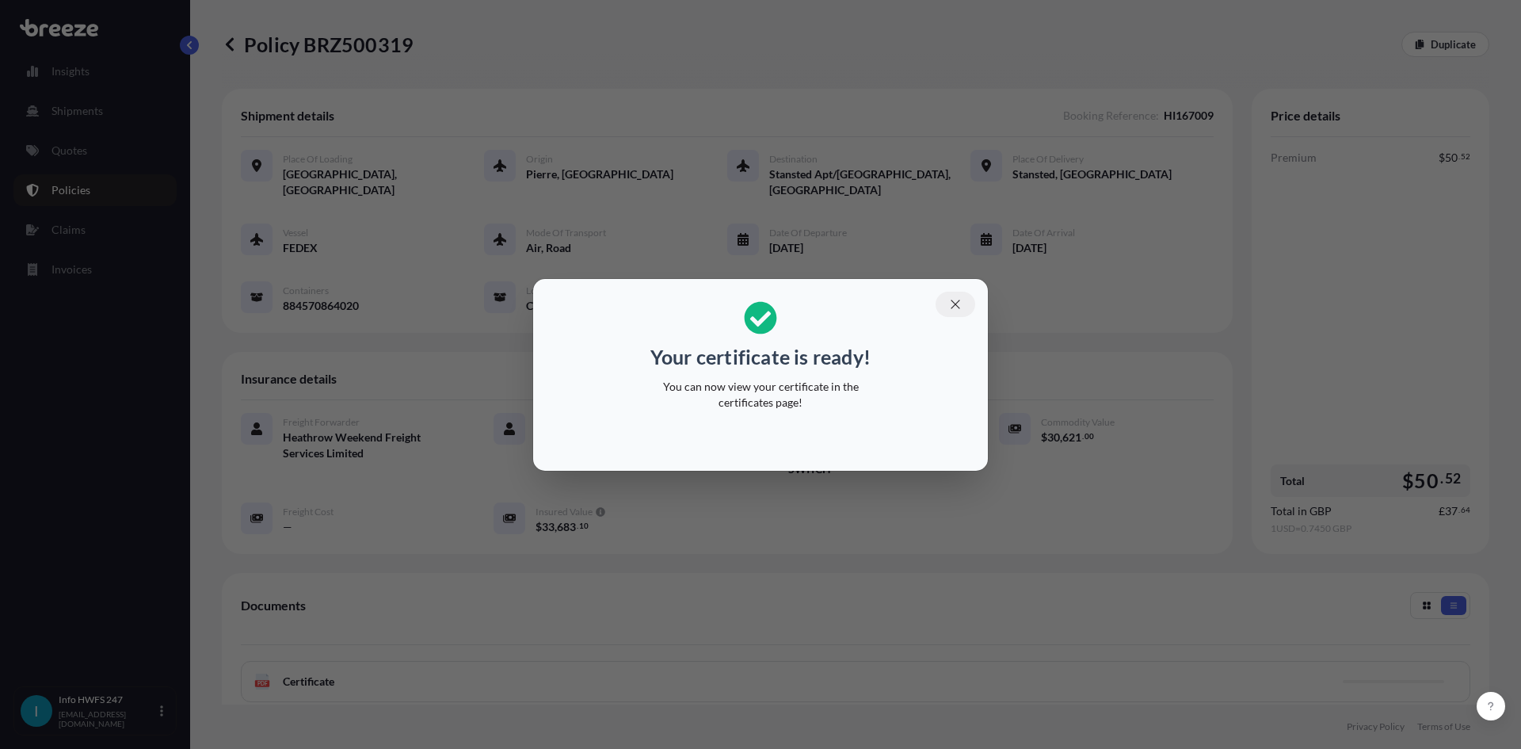
click at [961, 306] on icon "button" at bounding box center [955, 304] width 14 height 14
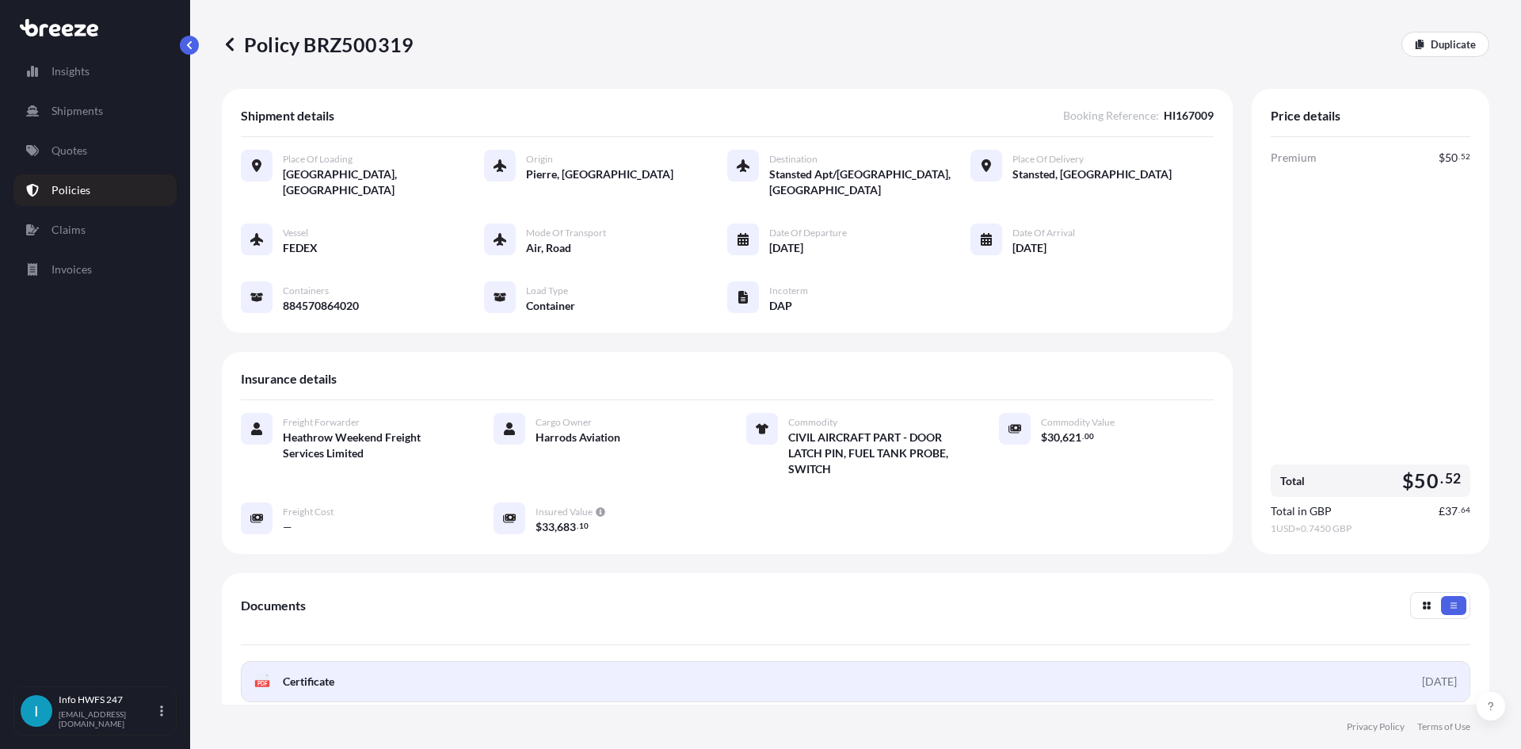
click at [310, 673] on span "Certificate" at bounding box center [308, 681] width 51 height 16
